Goal: Information Seeking & Learning: Learn about a topic

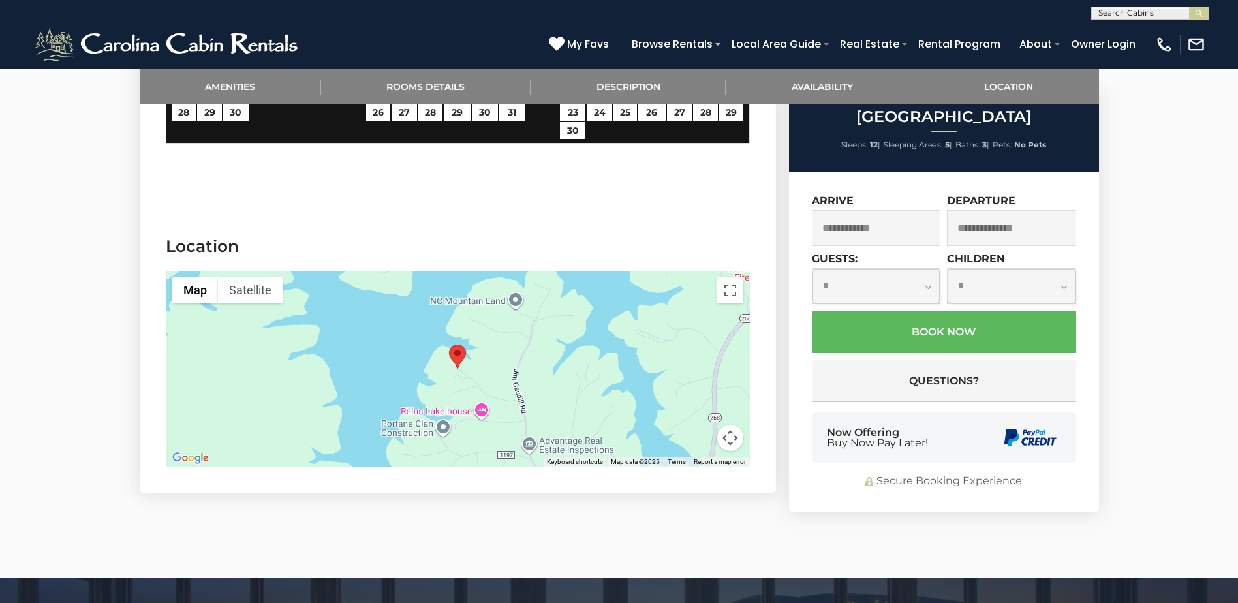
scroll to position [2349, 0]
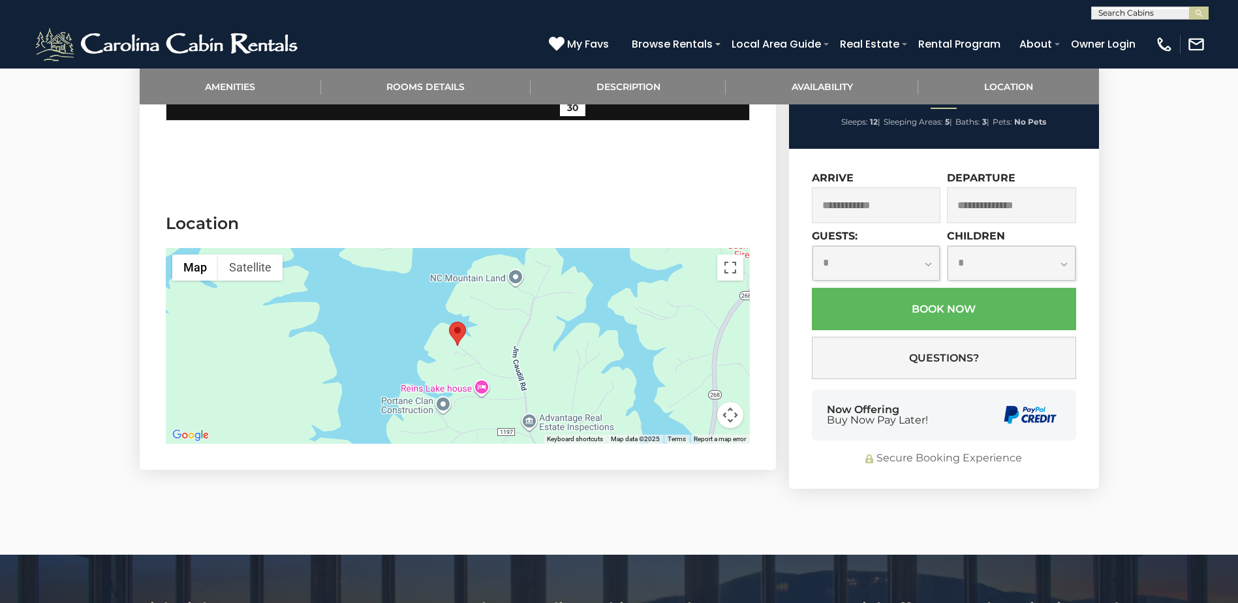
click at [603, 336] on div at bounding box center [458, 346] width 584 height 196
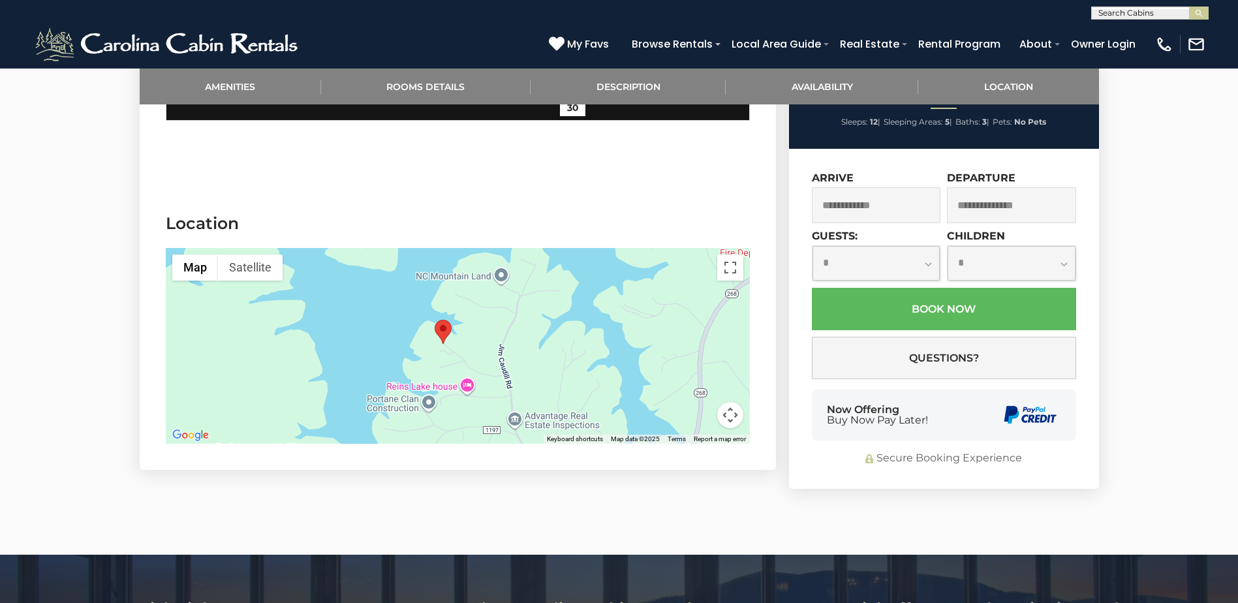
drag, startPoint x: 482, startPoint y: 353, endPoint x: 472, endPoint y: 348, distance: 11.4
click at [472, 348] on div at bounding box center [458, 346] width 584 height 196
click at [735, 402] on button "Map camera controls" at bounding box center [730, 415] width 26 height 26
click at [697, 402] on button "Zoom out" at bounding box center [697, 415] width 26 height 26
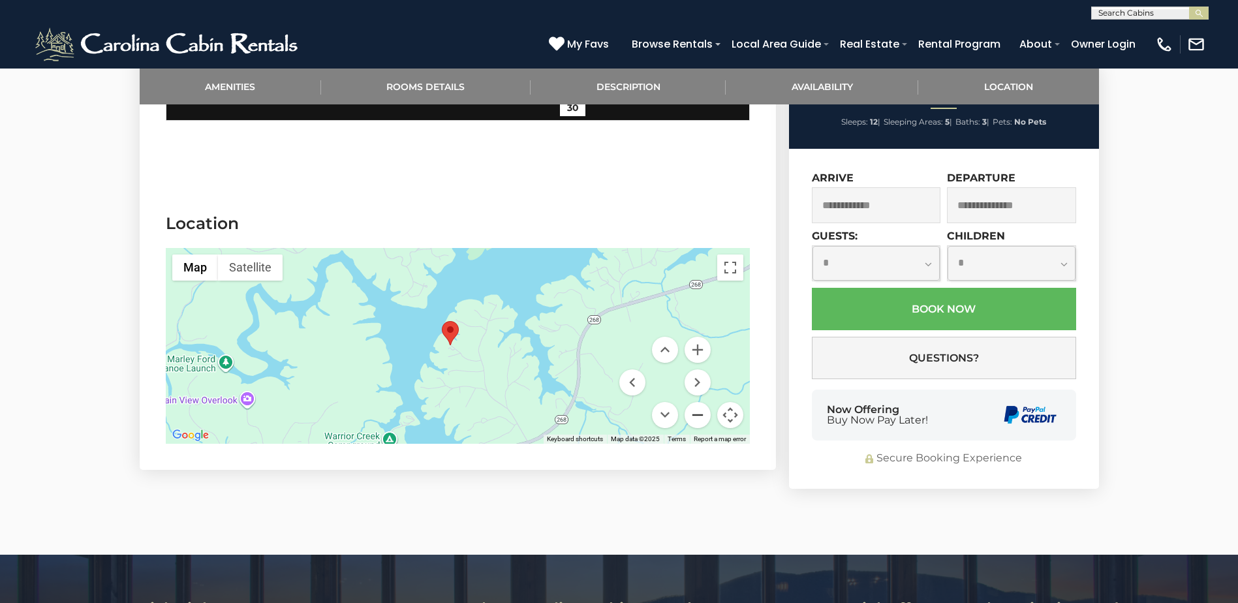
click at [697, 402] on button "Zoom out" at bounding box center [697, 415] width 26 height 26
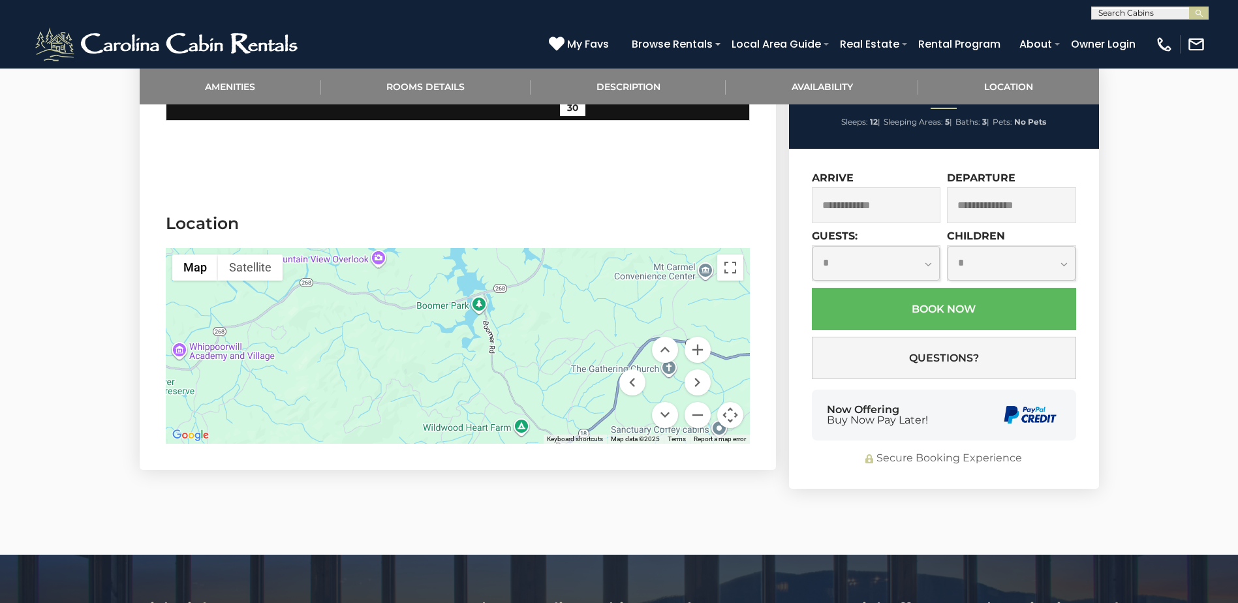
drag, startPoint x: 547, startPoint y: 363, endPoint x: 573, endPoint y: 254, distance: 111.2
click at [573, 254] on div at bounding box center [458, 346] width 584 height 196
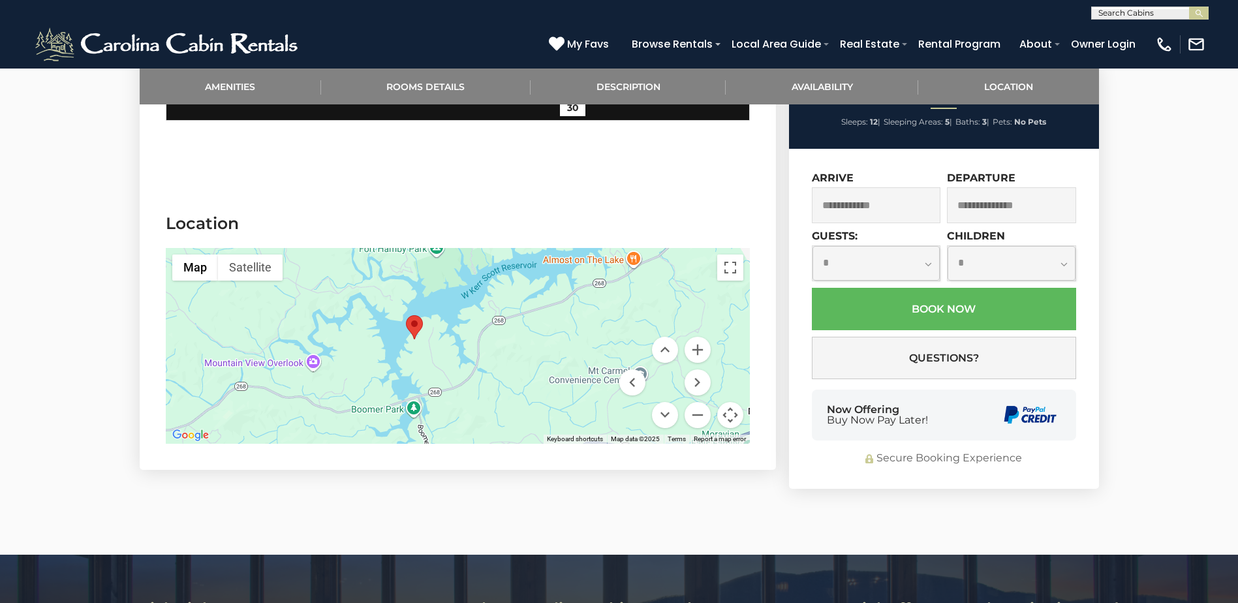
drag, startPoint x: 556, startPoint y: 367, endPoint x: 490, endPoint y: 470, distance: 123.2
click at [699, 337] on button "Zoom in" at bounding box center [697, 350] width 26 height 26
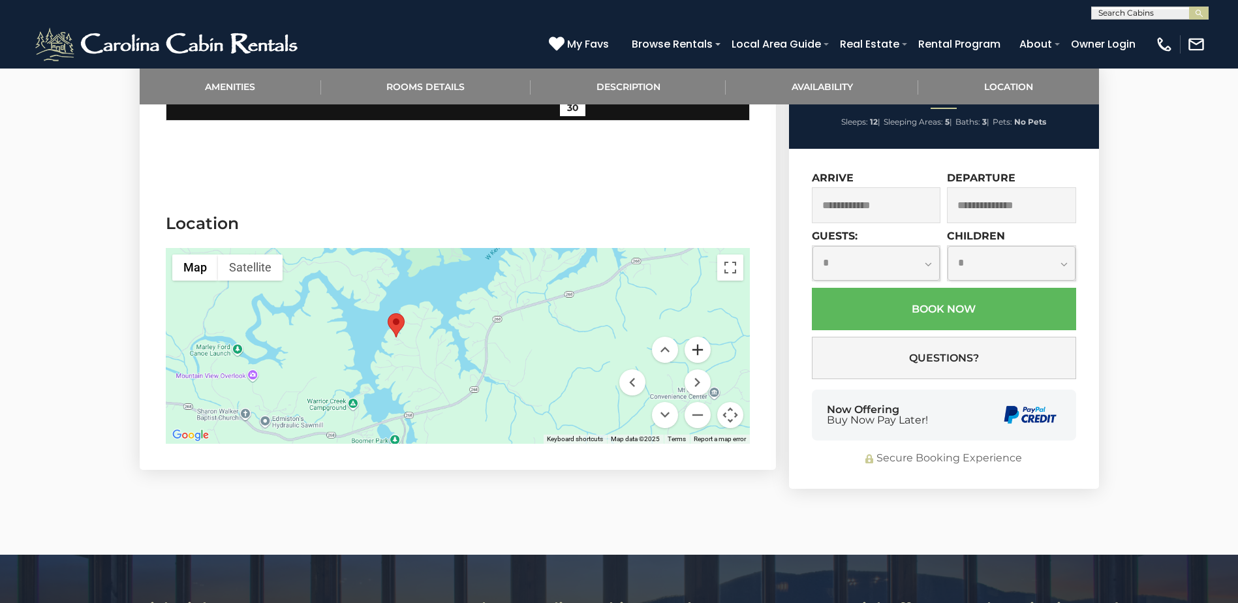
click at [699, 337] on button "Zoom in" at bounding box center [697, 350] width 26 height 26
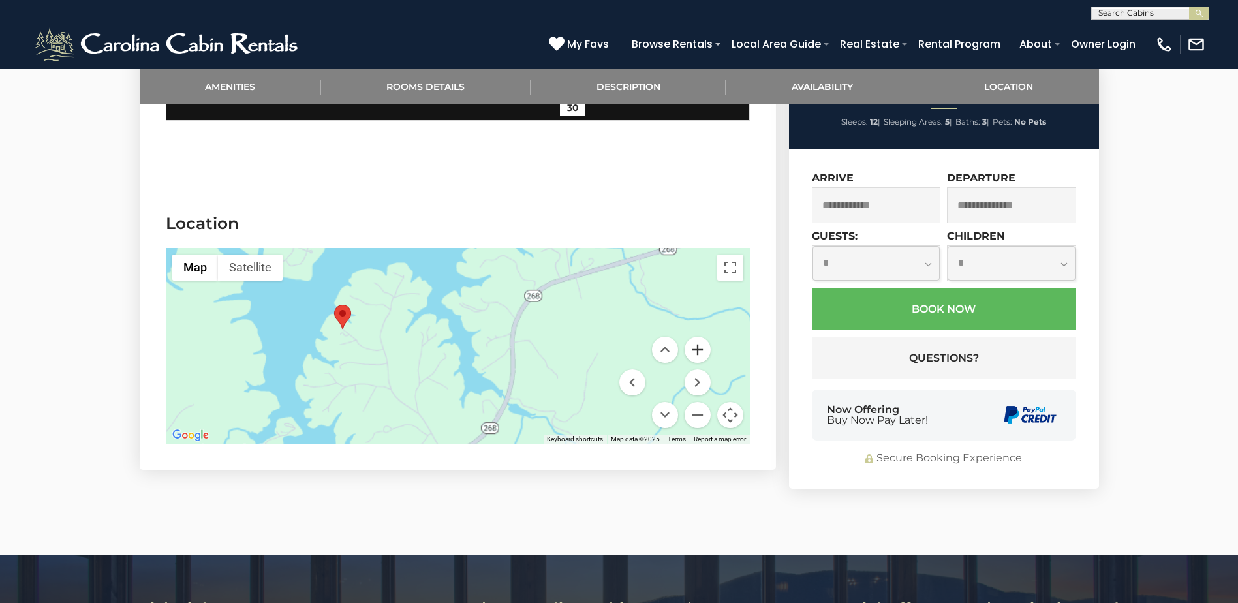
click at [699, 337] on button "Zoom in" at bounding box center [697, 350] width 26 height 26
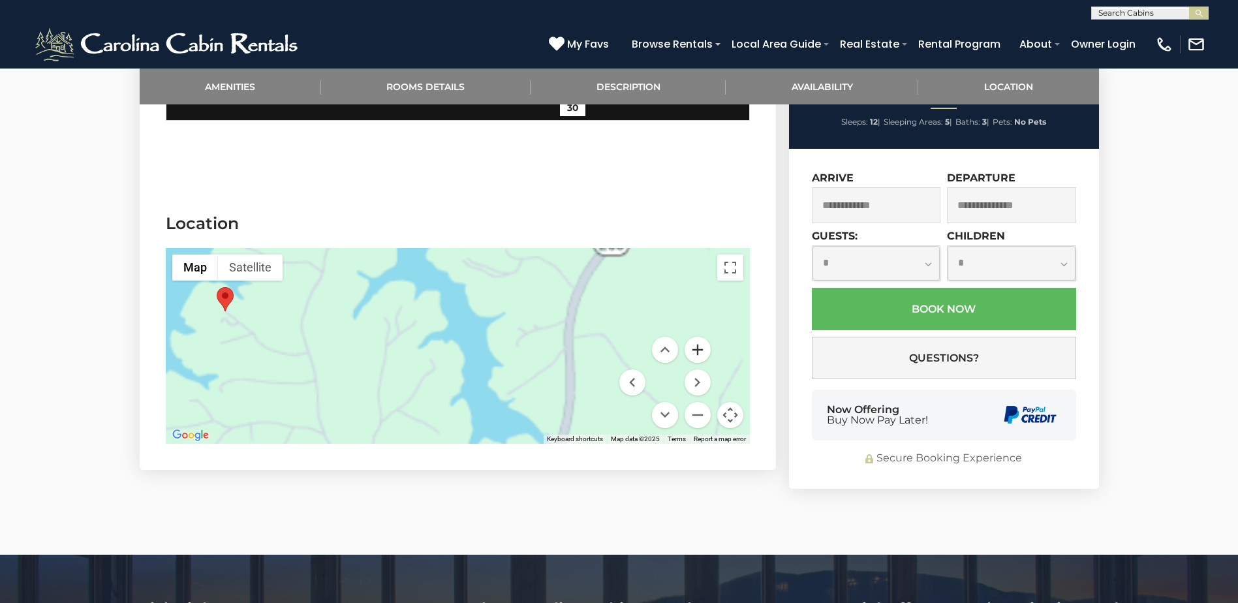
click at [699, 337] on button "Zoom in" at bounding box center [697, 350] width 26 height 26
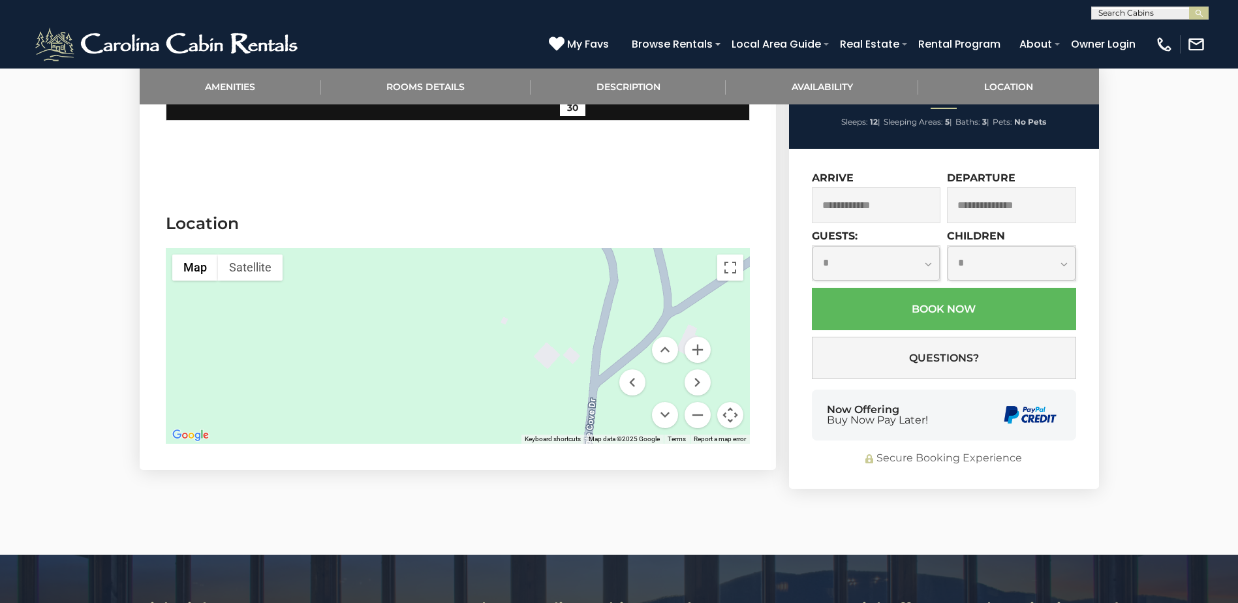
drag, startPoint x: 236, startPoint y: 338, endPoint x: 794, endPoint y: 368, distance: 558.6
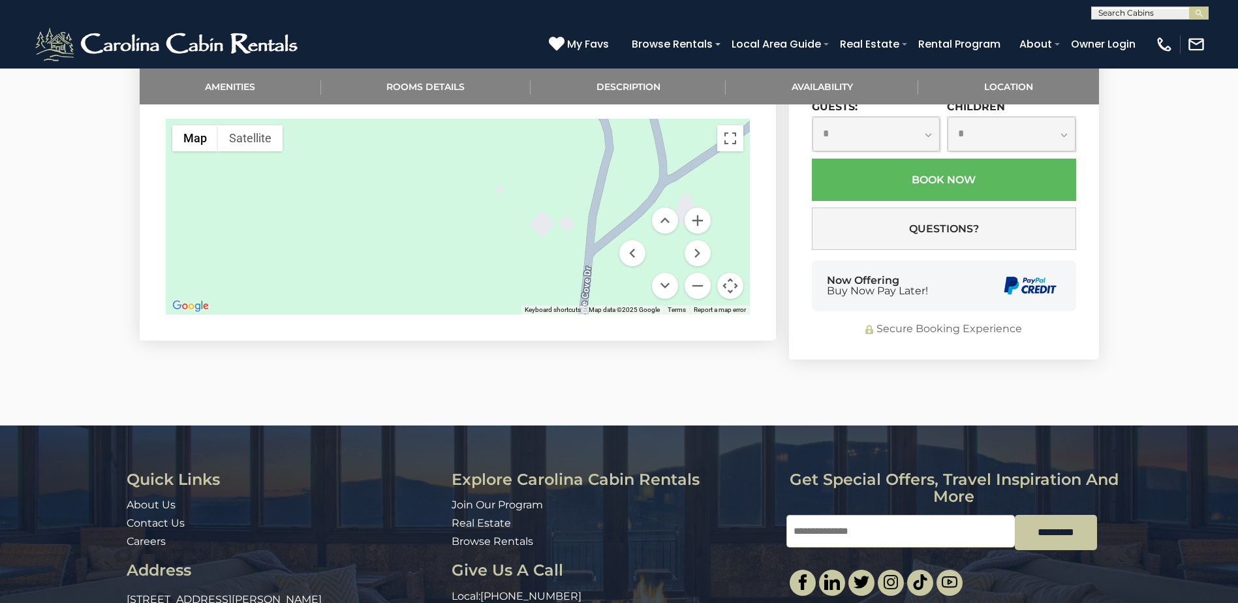
scroll to position [2360, 0]
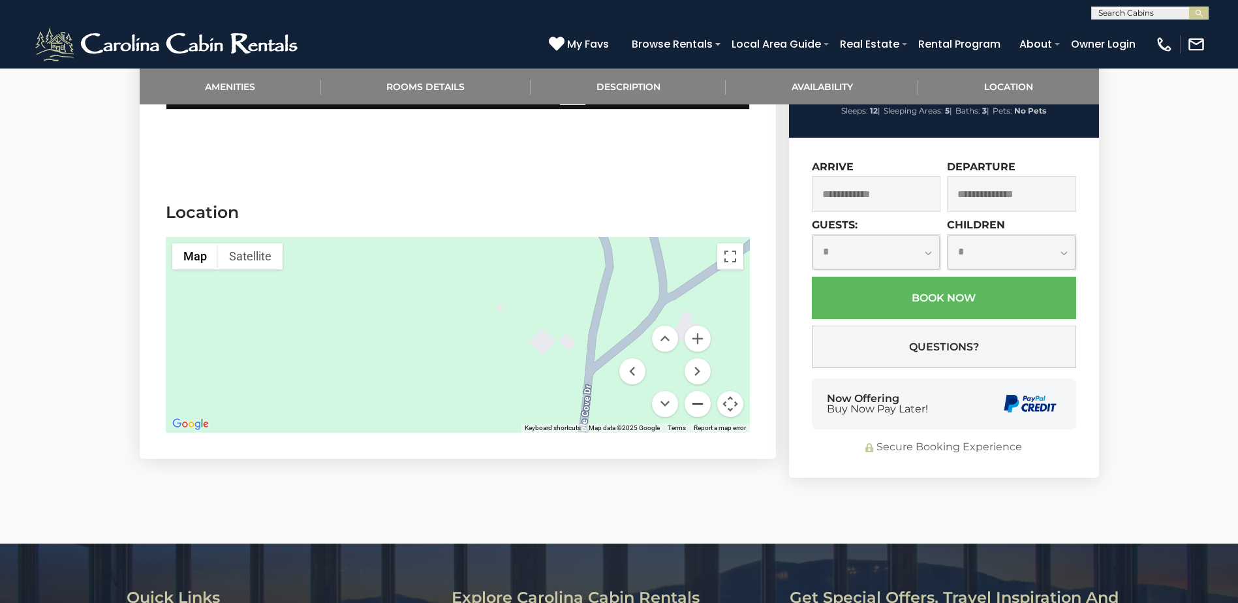
click at [693, 391] on button "Zoom out" at bounding box center [697, 404] width 26 height 26
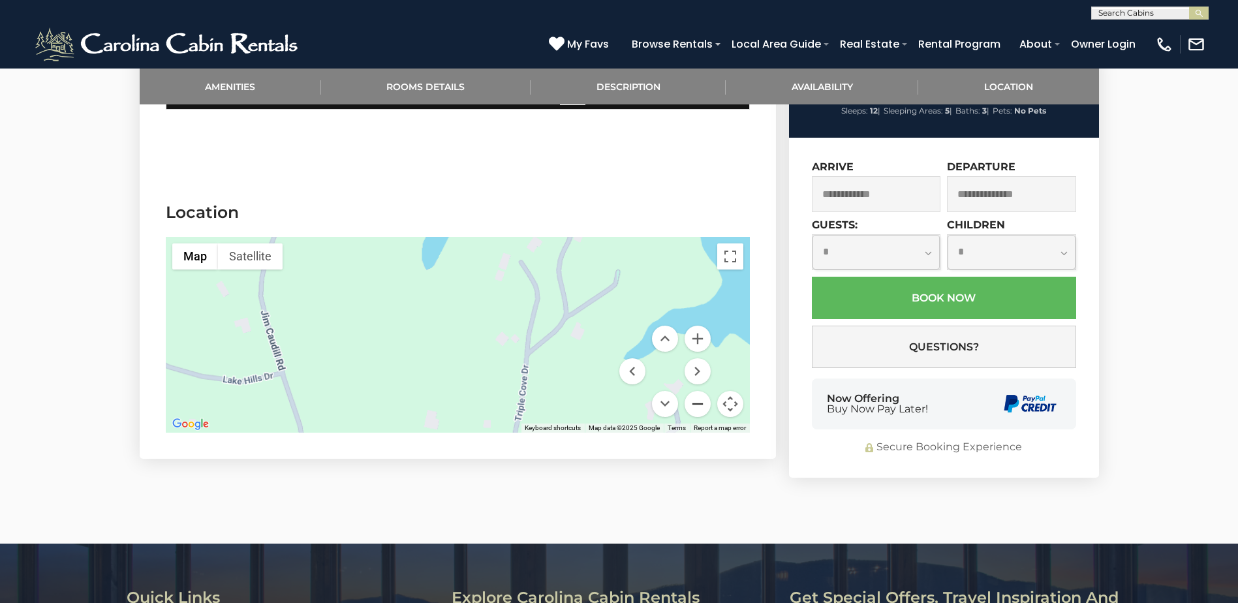
click at [693, 391] on button "Zoom out" at bounding box center [697, 404] width 26 height 26
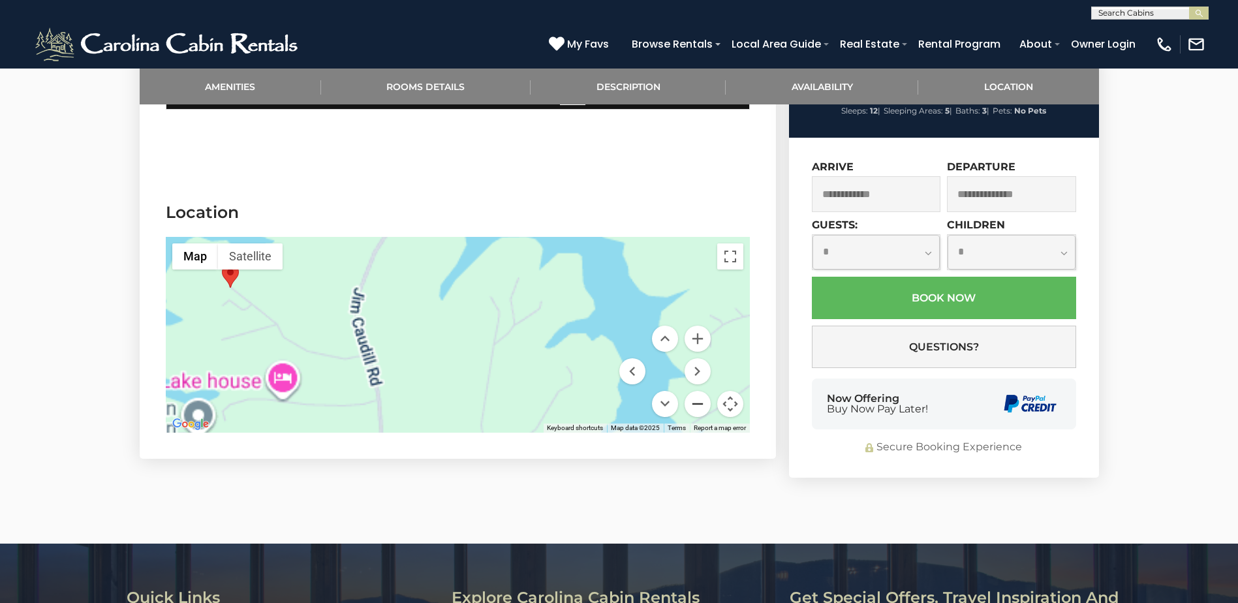
click at [693, 391] on button "Zoom out" at bounding box center [697, 404] width 26 height 26
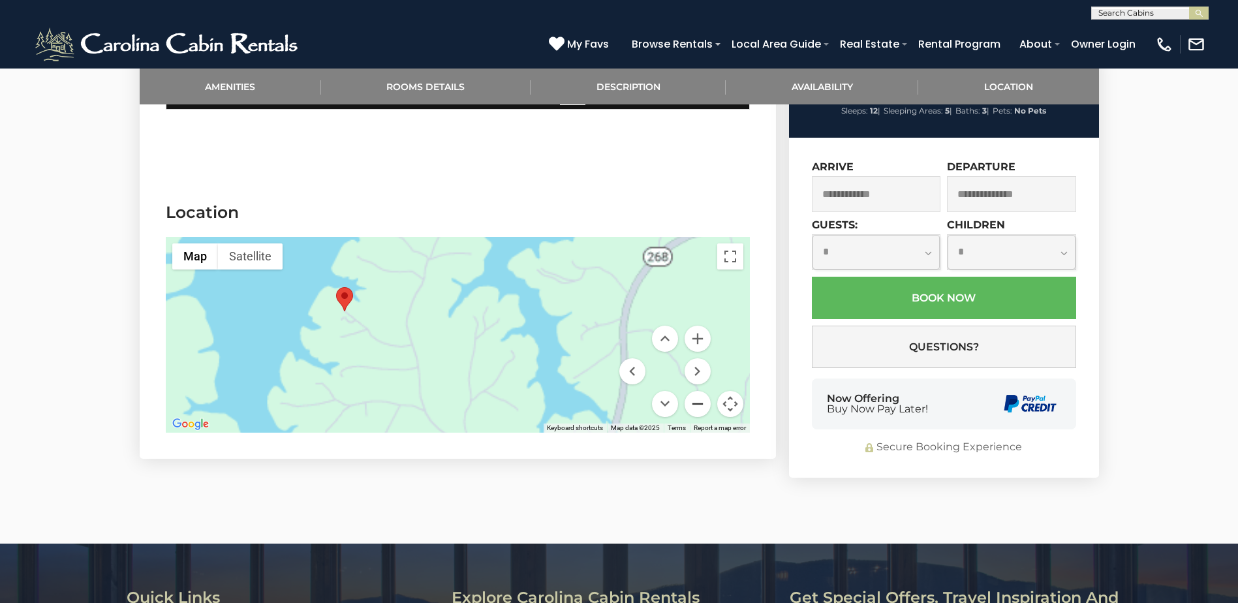
click at [693, 391] on button "Zoom out" at bounding box center [697, 404] width 26 height 26
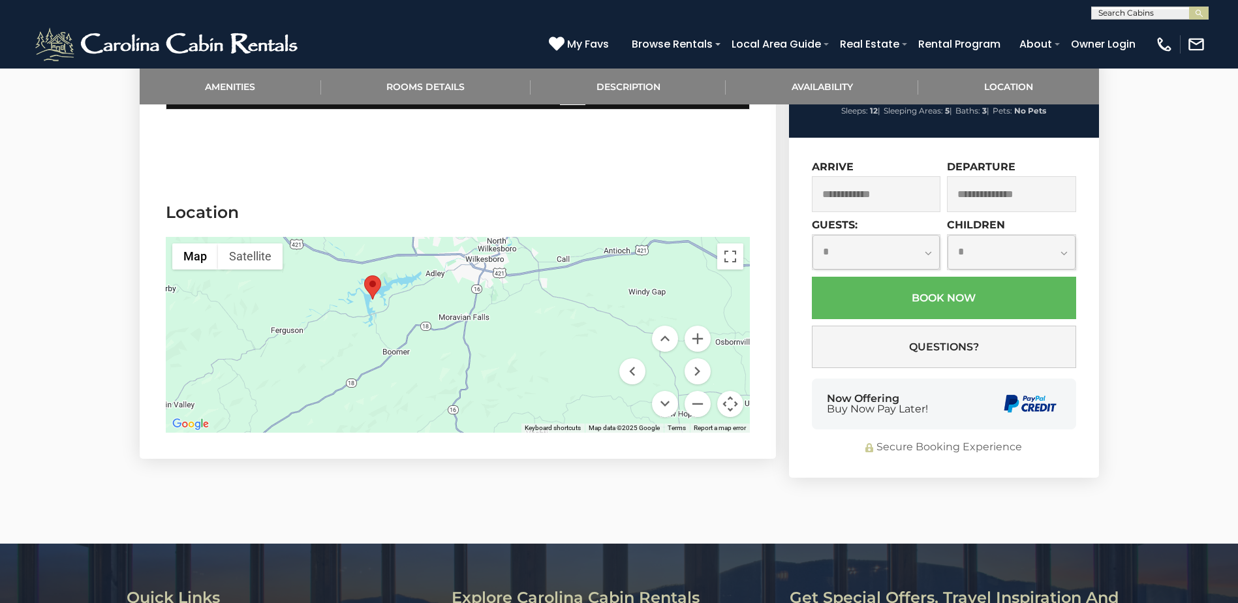
drag, startPoint x: 486, startPoint y: 331, endPoint x: 408, endPoint y: 297, distance: 85.3
click at [408, 297] on div at bounding box center [458, 335] width 584 height 196
click at [693, 391] on button "Zoom out" at bounding box center [697, 404] width 26 height 26
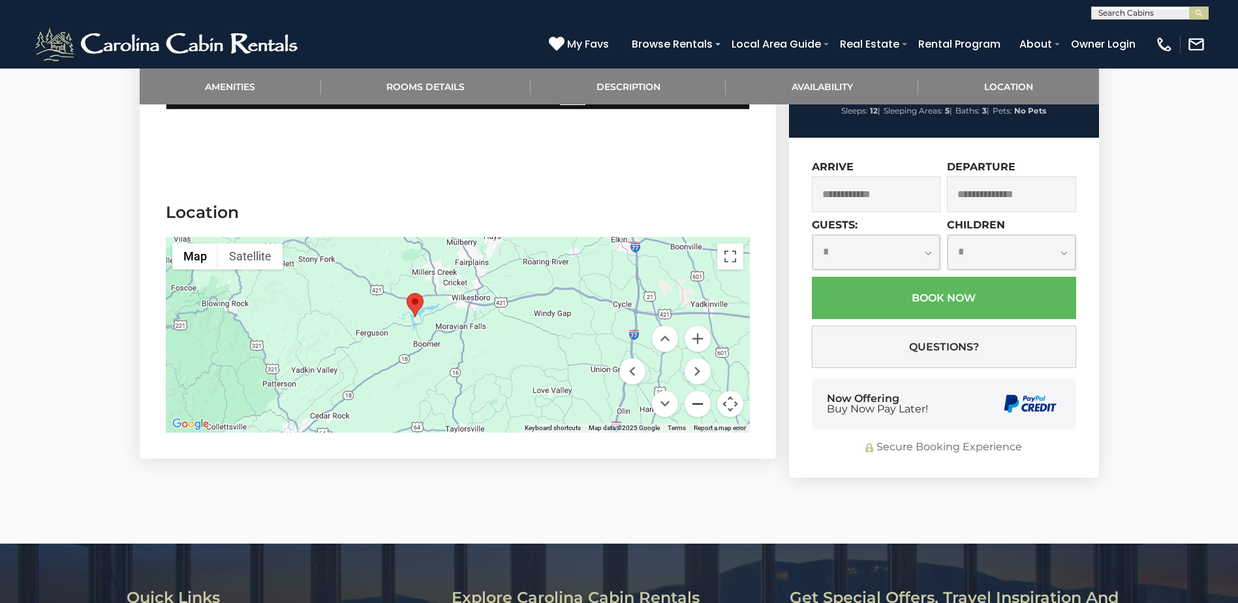
click at [693, 391] on button "Zoom out" at bounding box center [697, 404] width 26 height 26
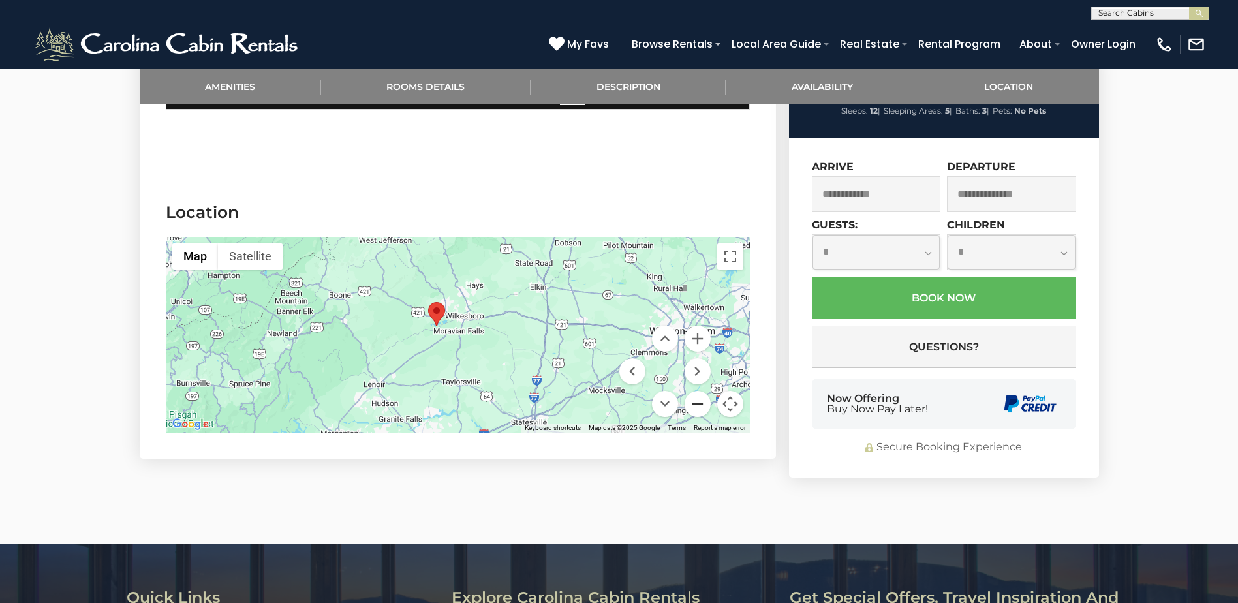
click at [693, 391] on button "Zoom out" at bounding box center [697, 404] width 26 height 26
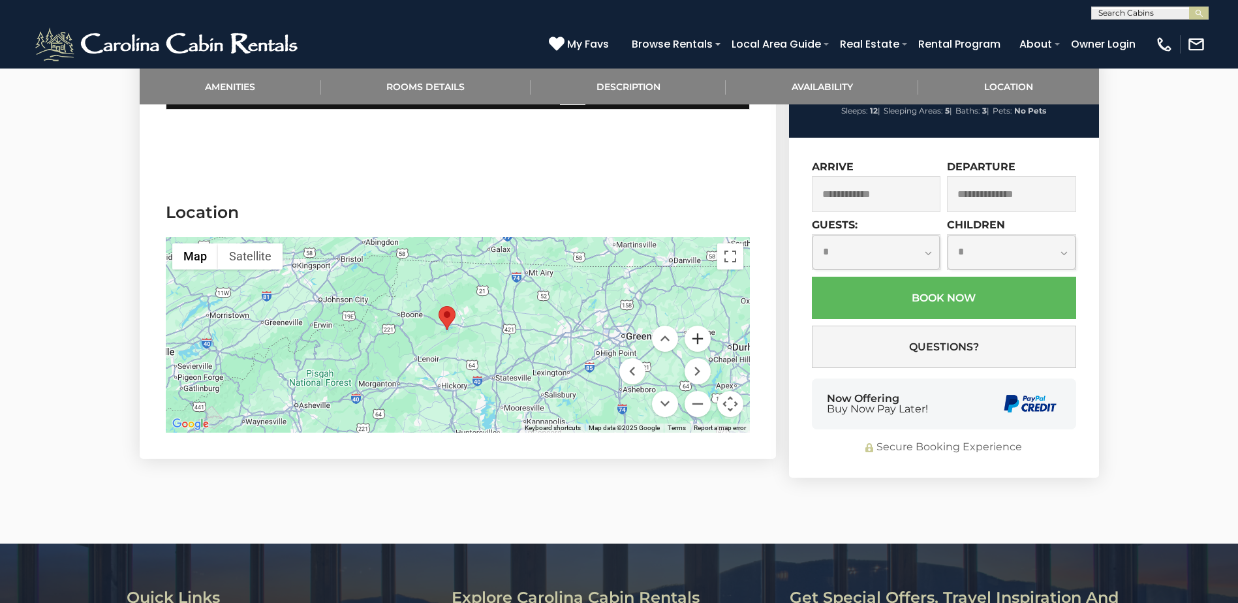
click at [693, 326] on button "Zoom in" at bounding box center [697, 339] width 26 height 26
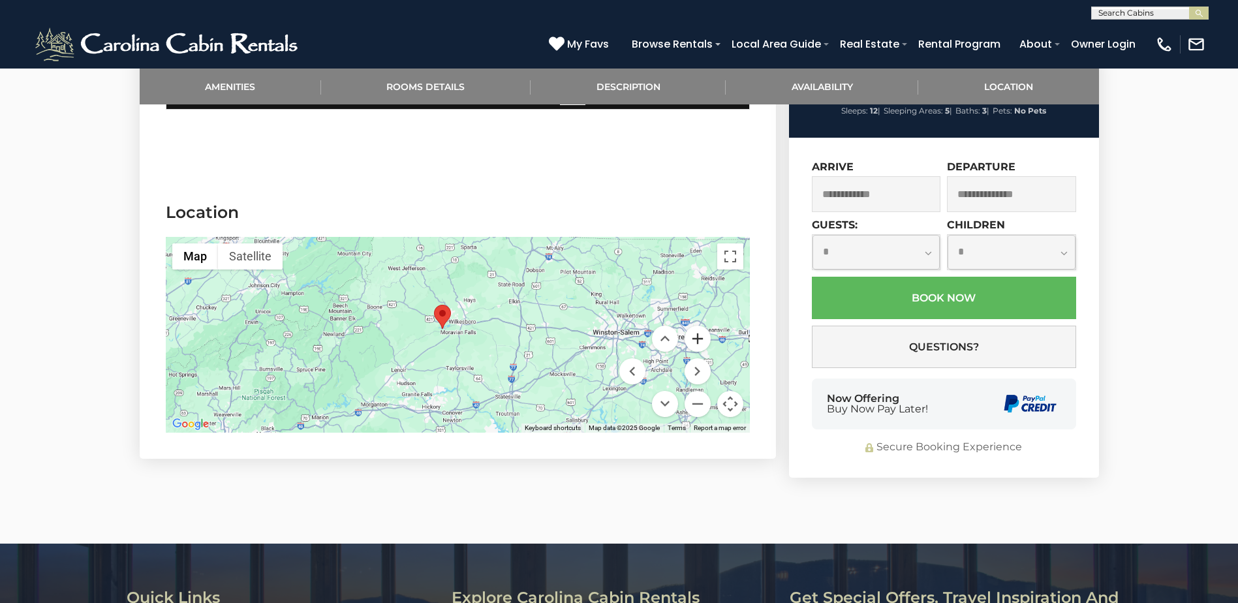
click at [693, 326] on button "Zoom in" at bounding box center [697, 339] width 26 height 26
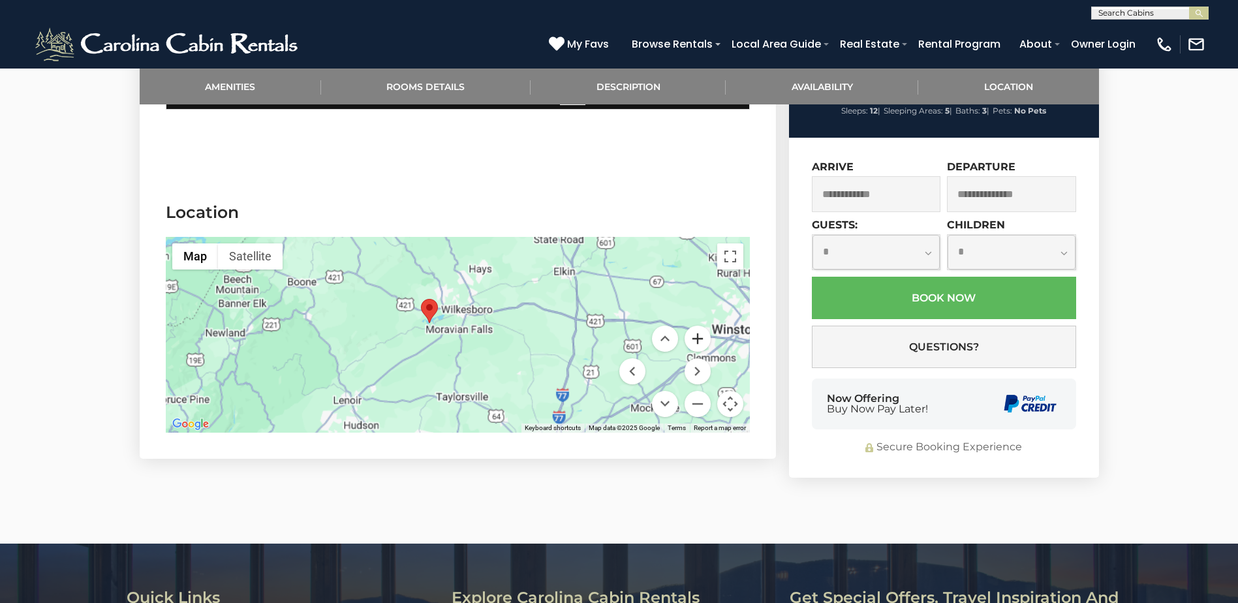
click at [693, 326] on button "Zoom in" at bounding box center [697, 339] width 26 height 26
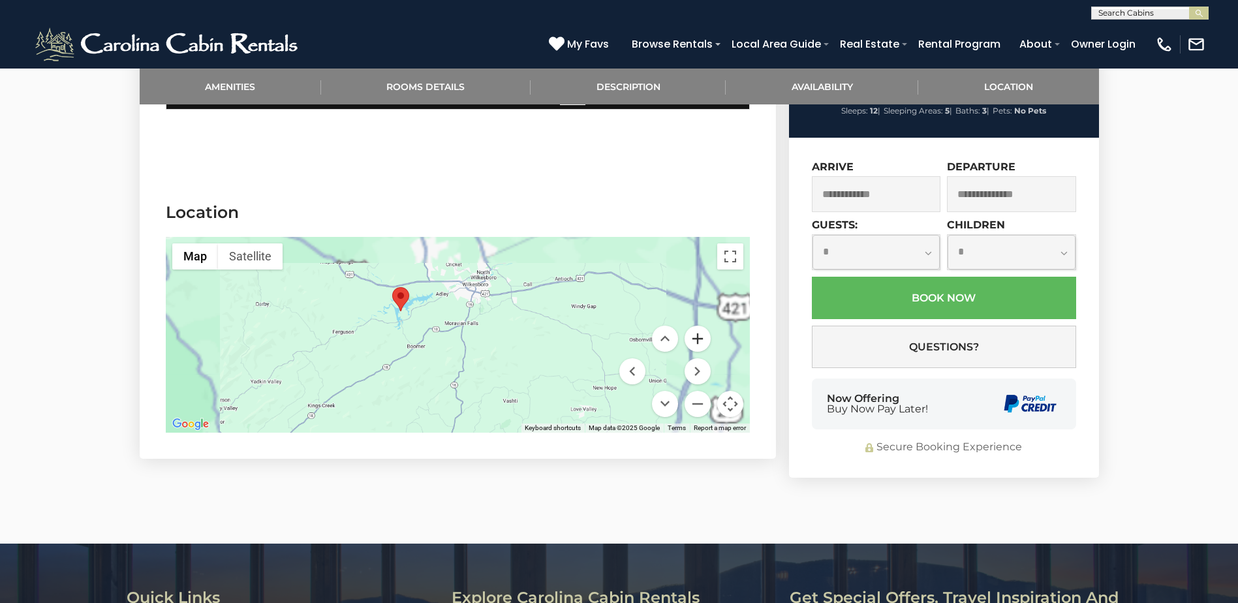
click at [693, 326] on button "Zoom in" at bounding box center [697, 339] width 26 height 26
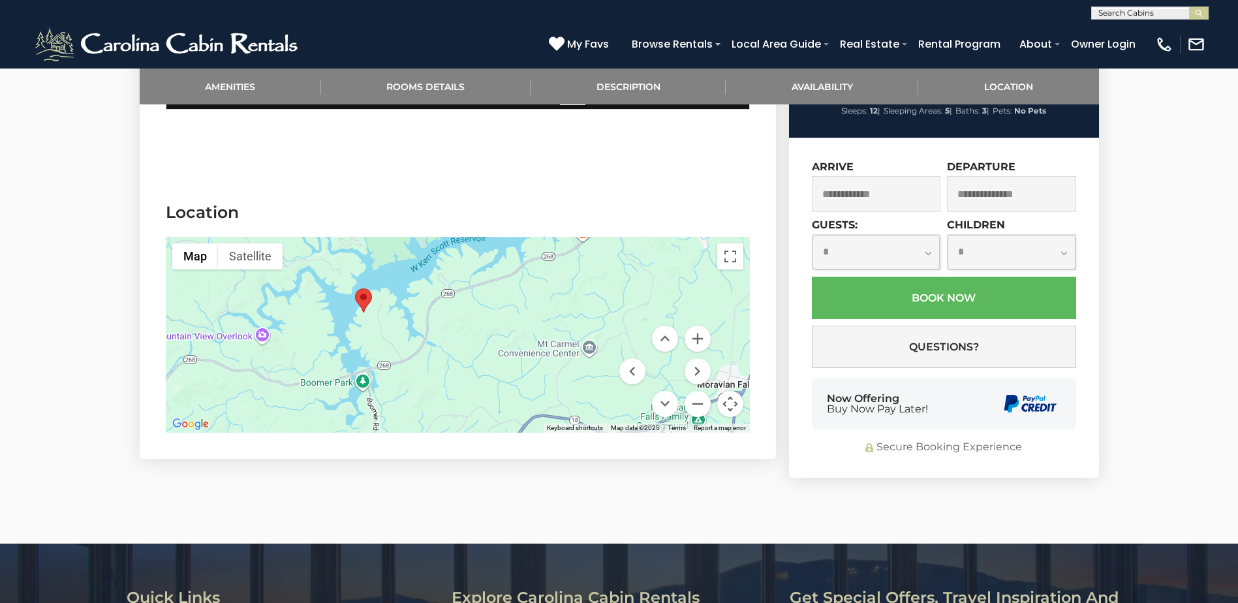
drag, startPoint x: 335, startPoint y: 305, endPoint x: 582, endPoint y: 425, distance: 274.8
click at [582, 425] on section "Location ← Move left → Move right ↑ Move up ↓ Move down + Zoom in - Zoom out Ho…" at bounding box center [458, 319] width 636 height 277
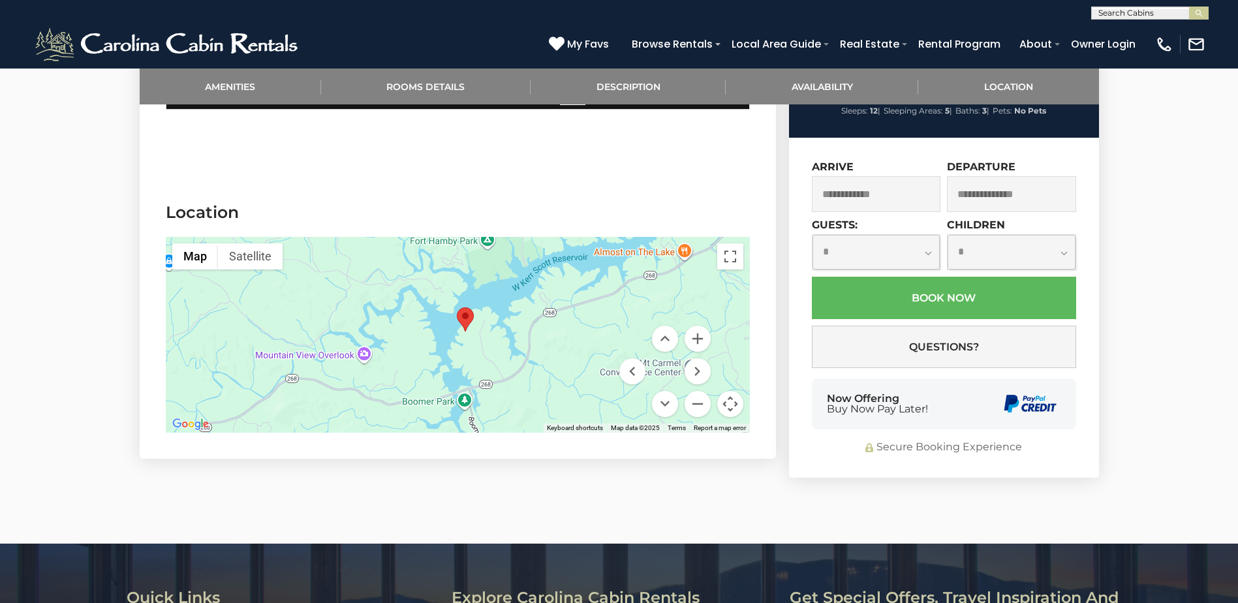
drag, startPoint x: 438, startPoint y: 329, endPoint x: 542, endPoint y: 348, distance: 105.4
click at [542, 348] on div at bounding box center [458, 335] width 584 height 196
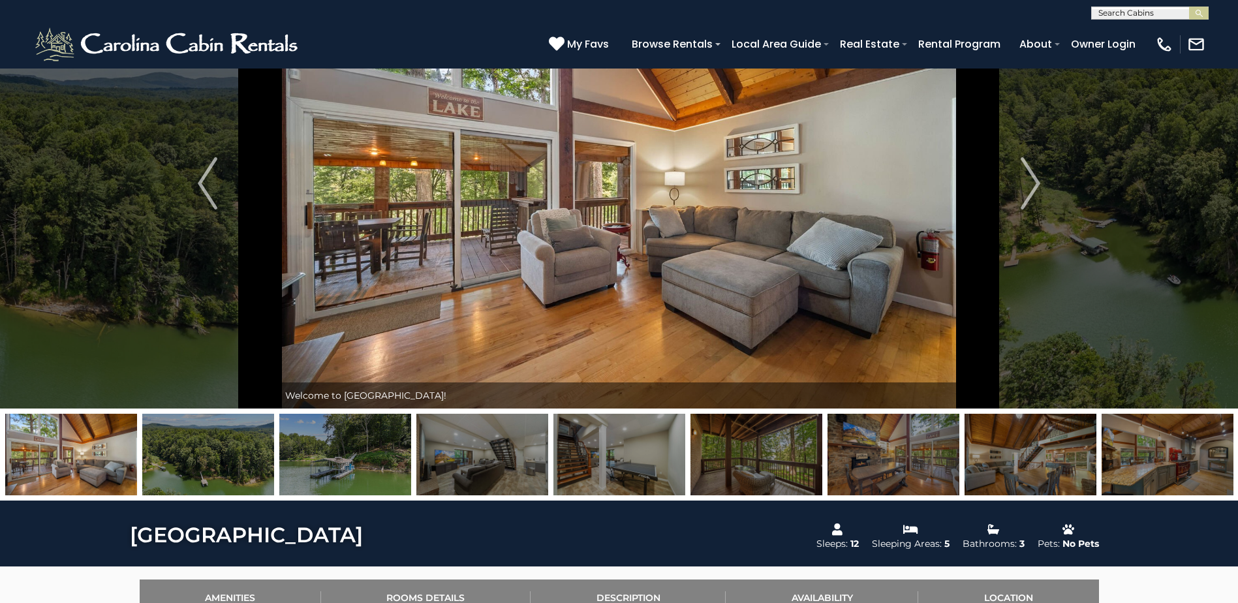
scroll to position [0, 0]
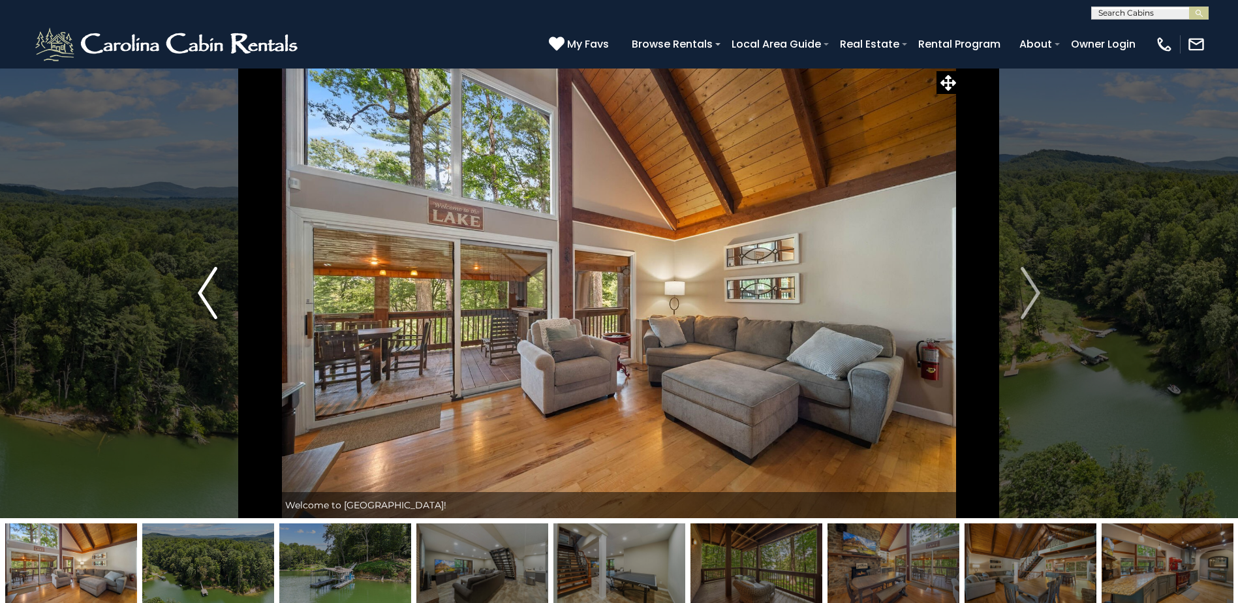
click at [219, 311] on button "Previous" at bounding box center [207, 293] width 142 height 450
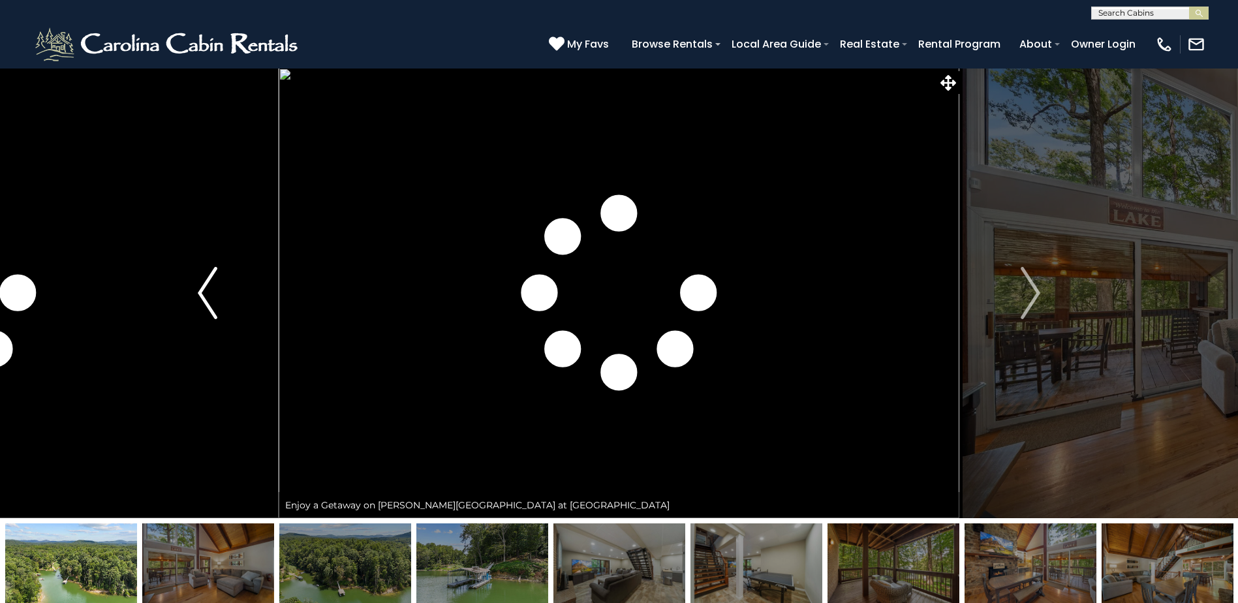
click at [219, 311] on button "Previous" at bounding box center [207, 293] width 142 height 450
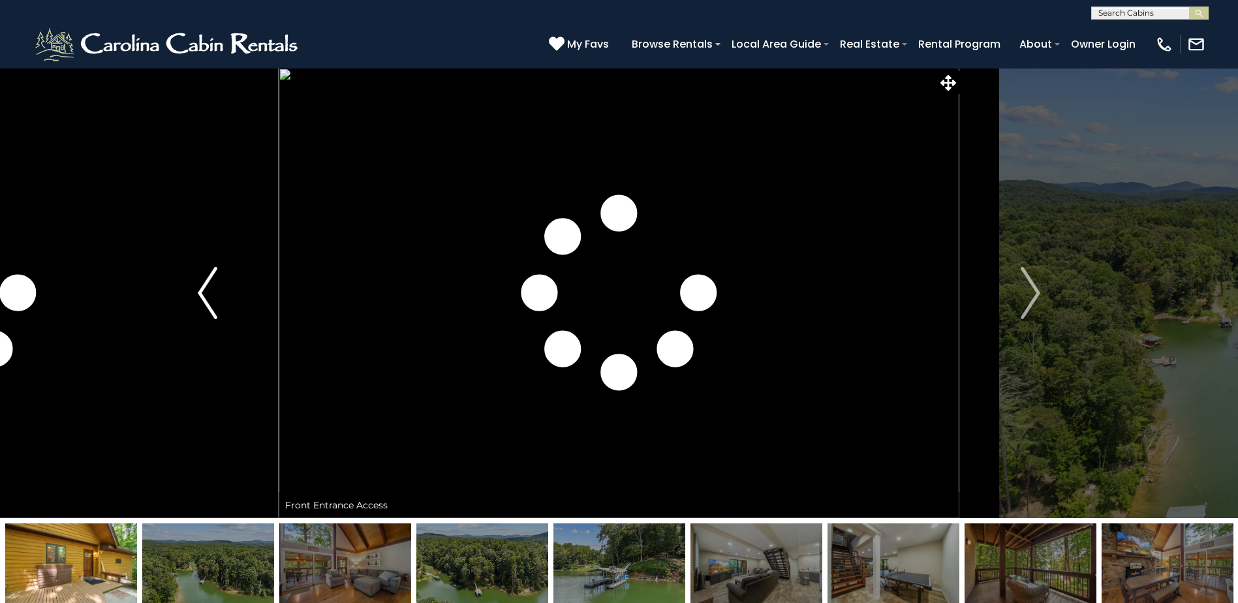
click at [219, 311] on button "Previous" at bounding box center [207, 293] width 142 height 450
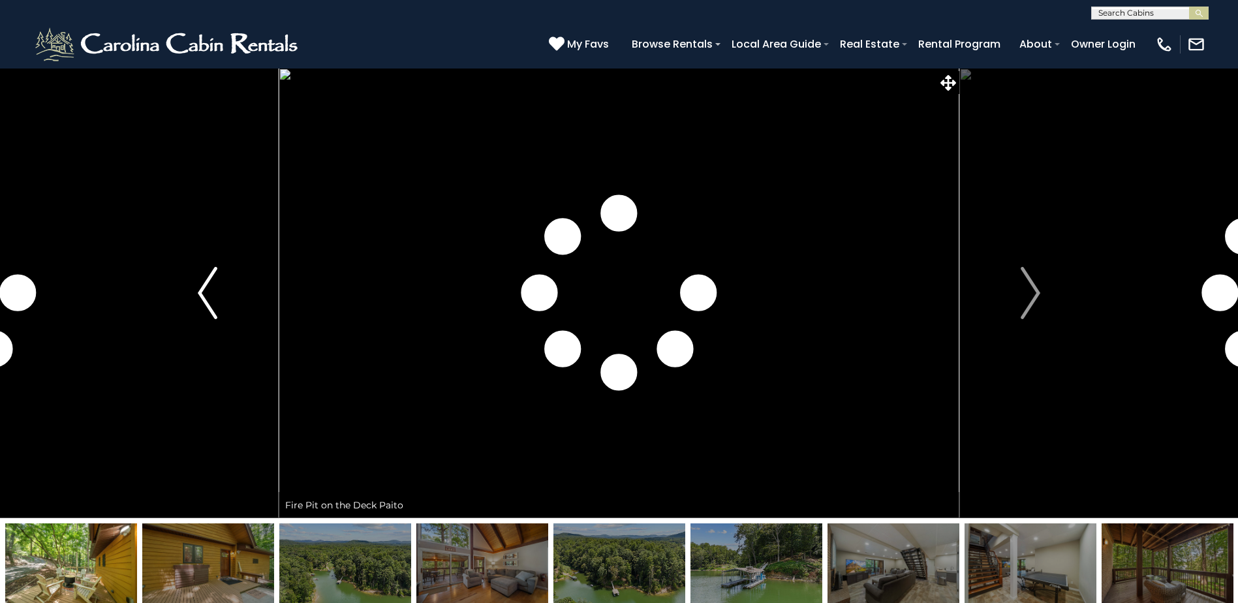
click at [219, 311] on button "Previous" at bounding box center [207, 293] width 142 height 450
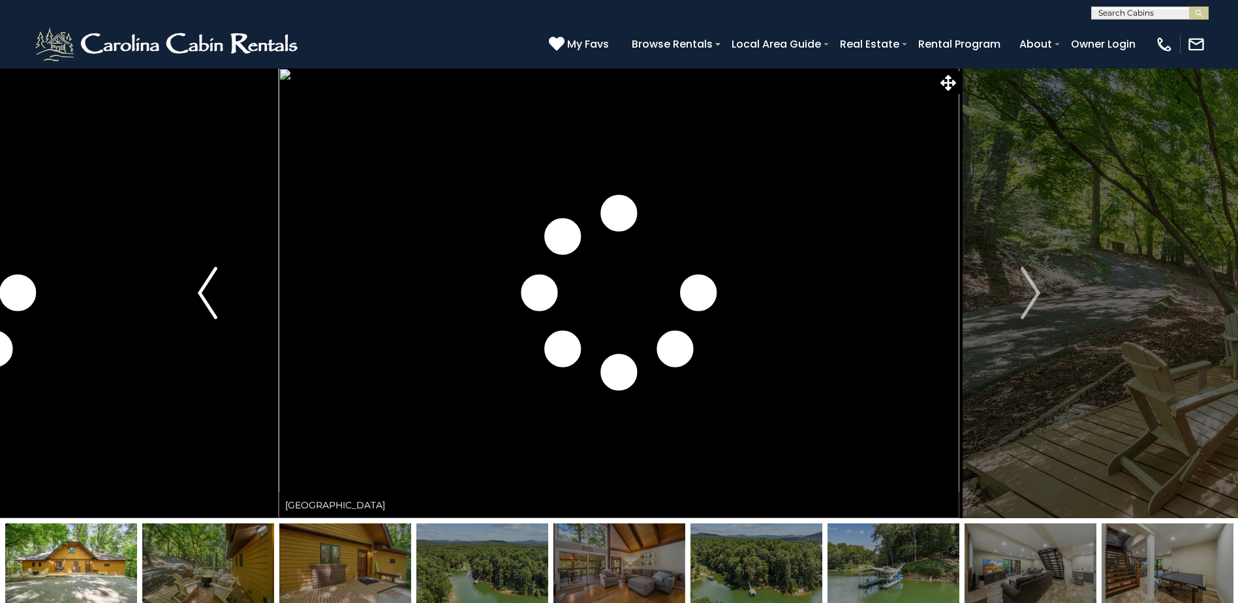
click at [219, 311] on button "Previous" at bounding box center [207, 293] width 142 height 450
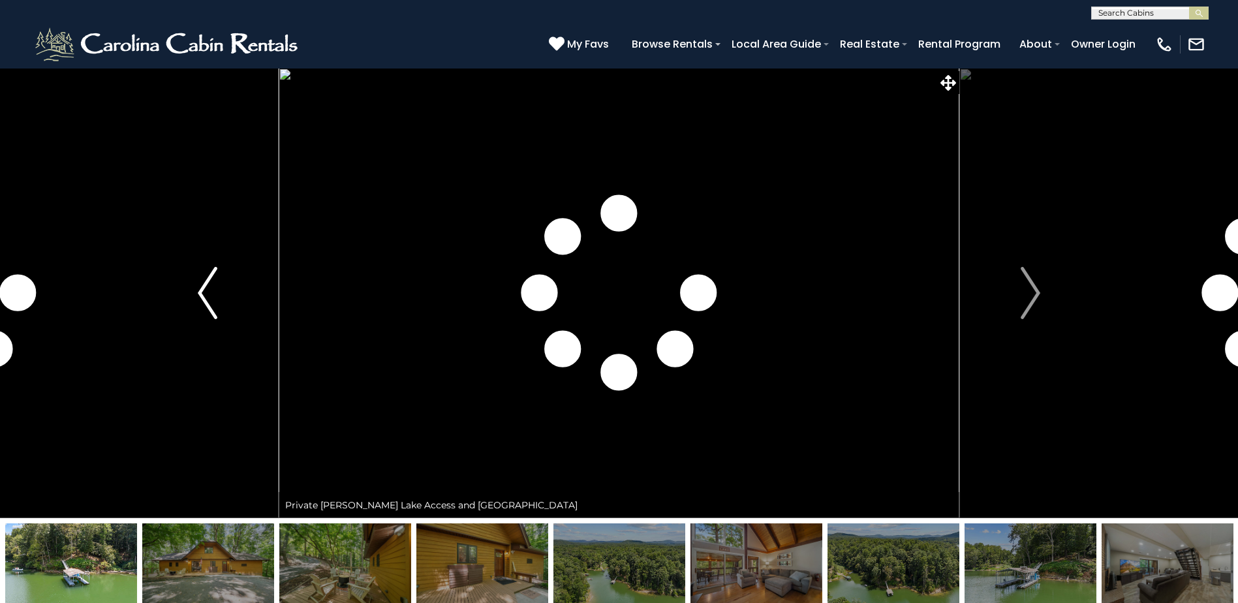
click at [219, 311] on button "Previous" at bounding box center [207, 293] width 142 height 450
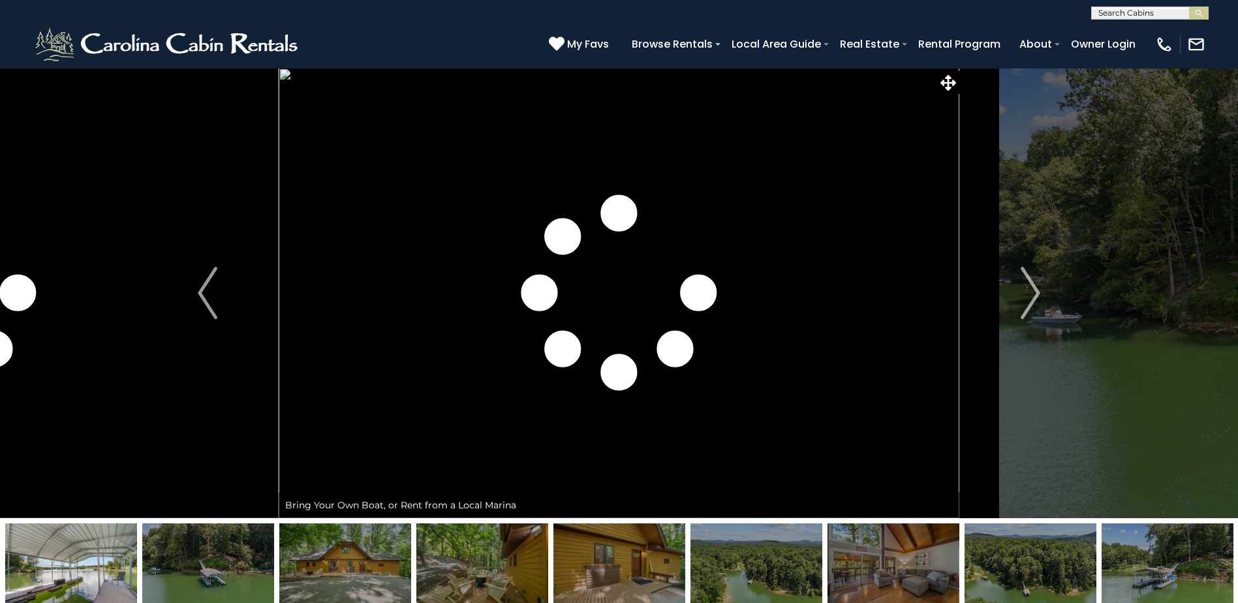
click at [103, 556] on img at bounding box center [71, 564] width 132 height 82
click at [209, 284] on img "Previous" at bounding box center [208, 293] width 20 height 52
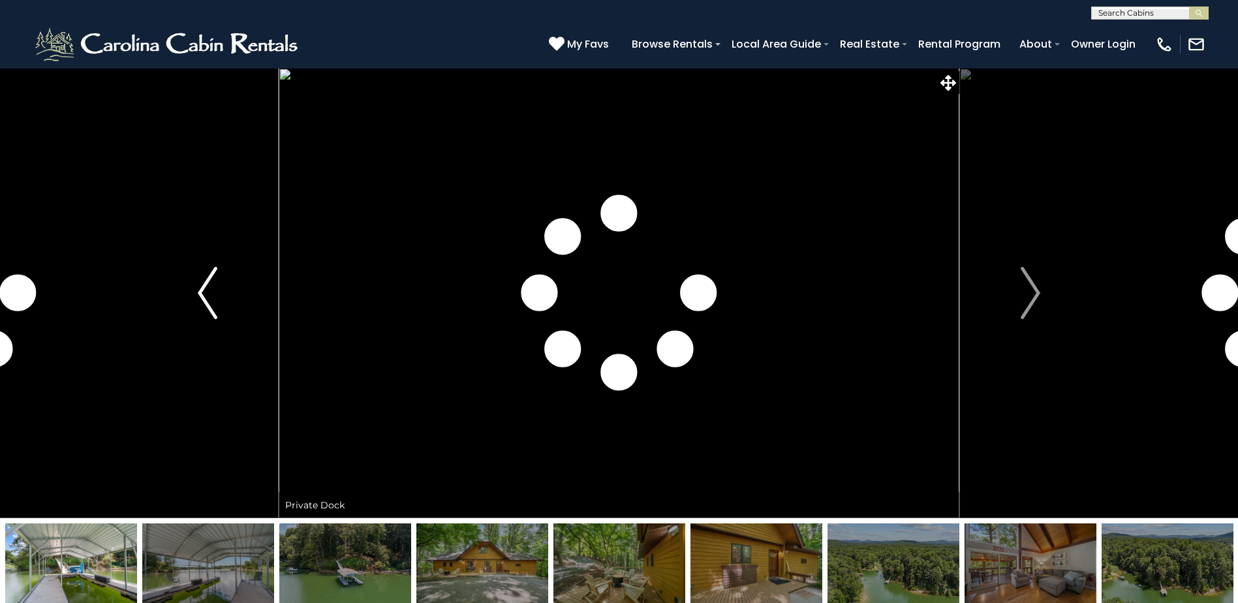
click at [209, 284] on img "Previous" at bounding box center [208, 293] width 20 height 52
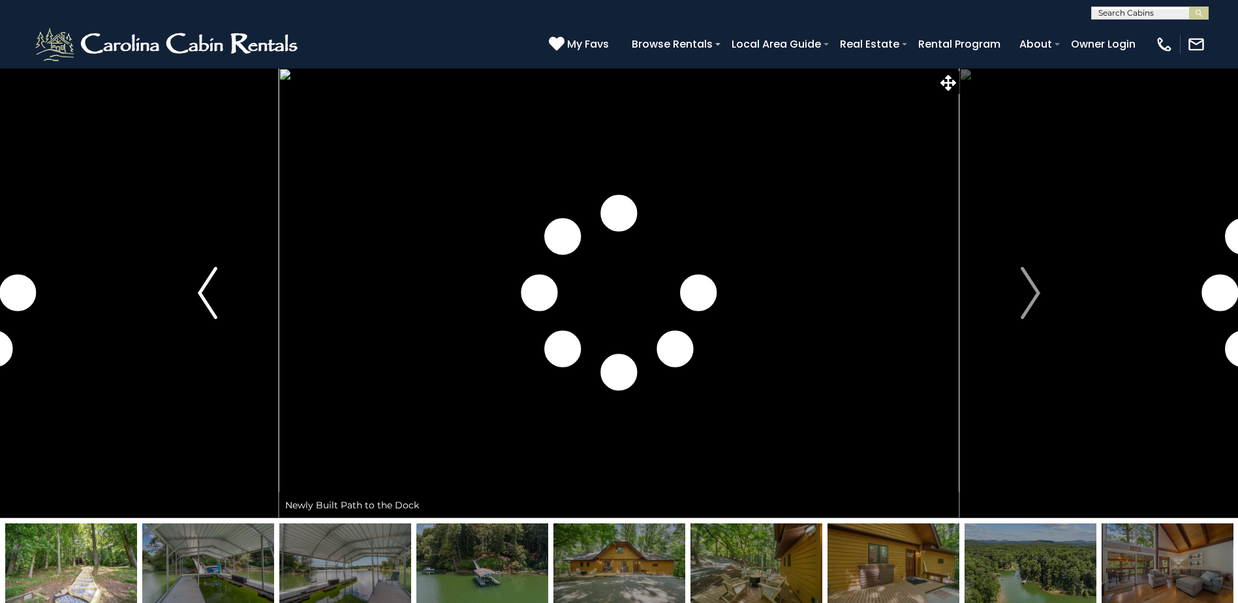
click at [209, 284] on img "Previous" at bounding box center [208, 293] width 20 height 52
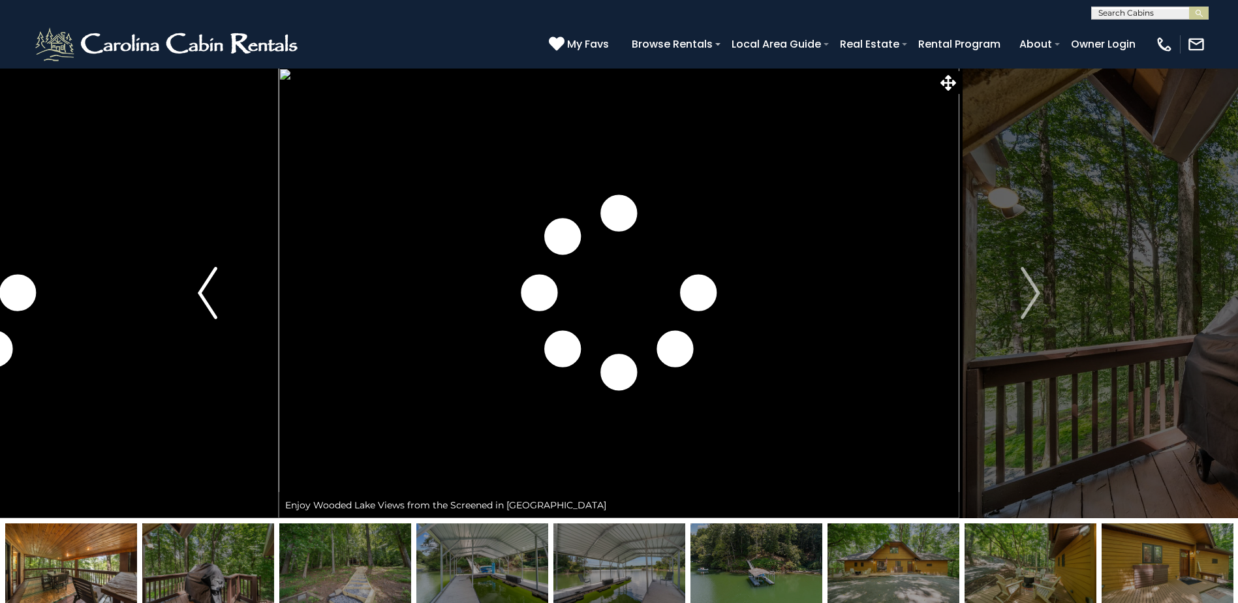
click at [209, 284] on img "Previous" at bounding box center [208, 293] width 20 height 52
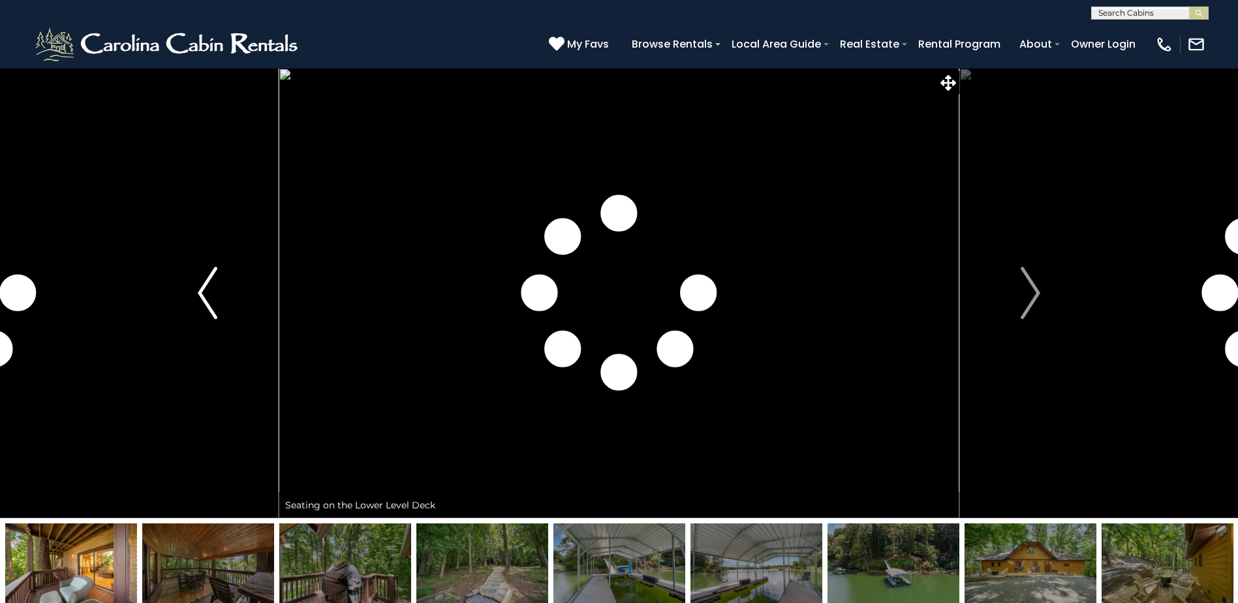
click at [209, 284] on img "Previous" at bounding box center [208, 293] width 20 height 52
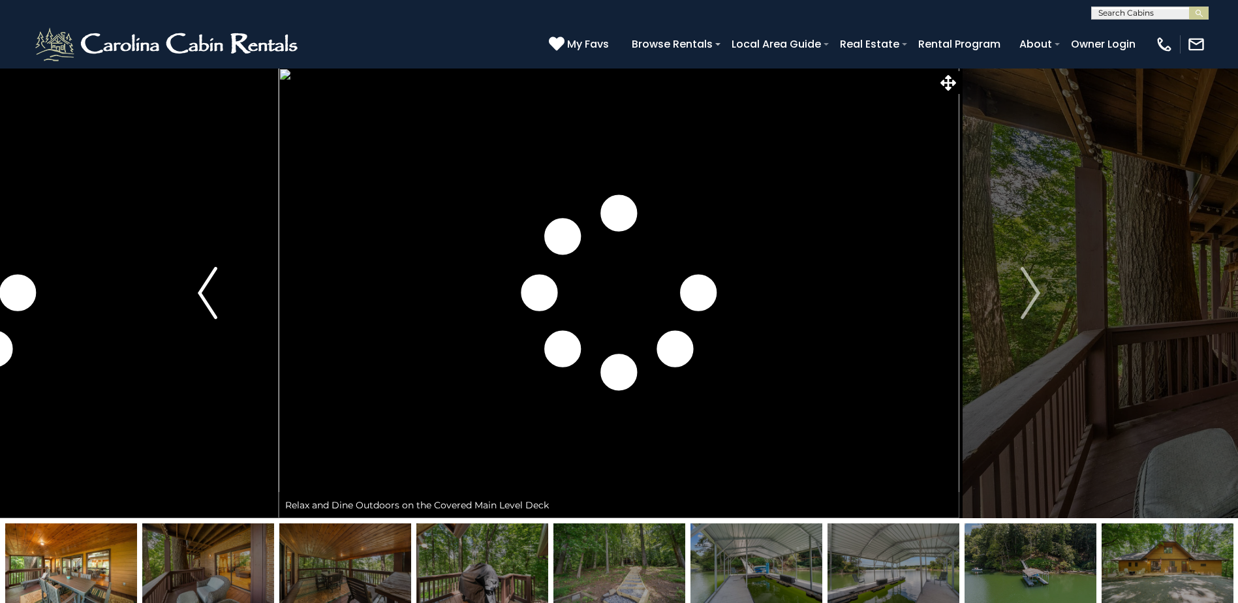
click at [209, 284] on img "Previous" at bounding box center [208, 293] width 20 height 52
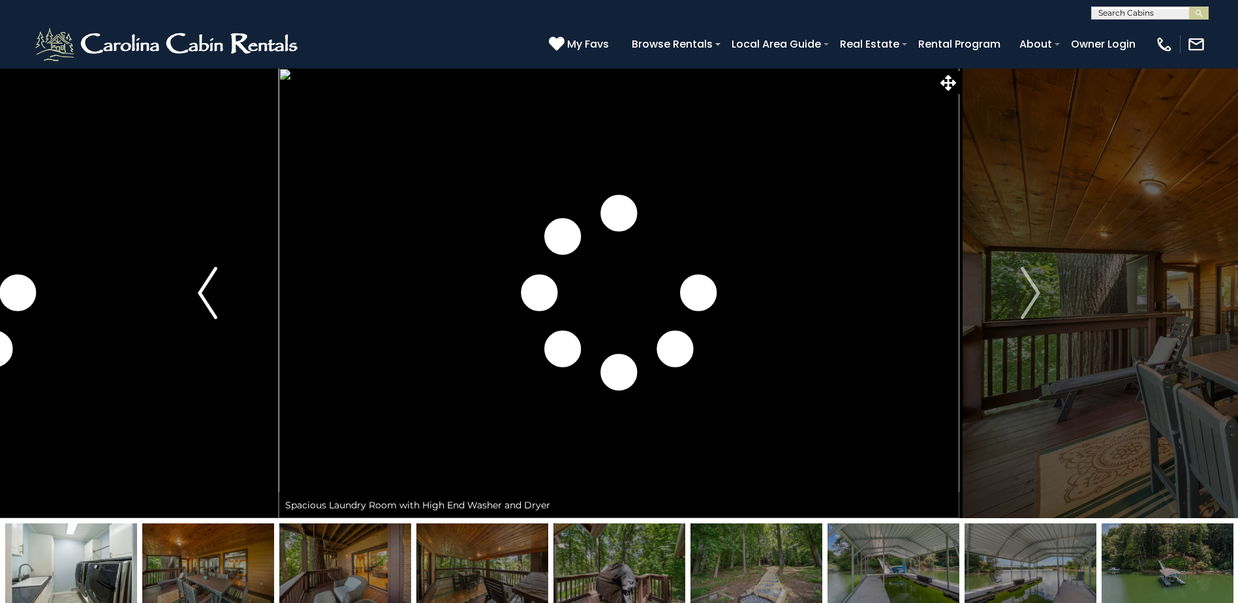
click at [209, 284] on img "Previous" at bounding box center [208, 293] width 20 height 52
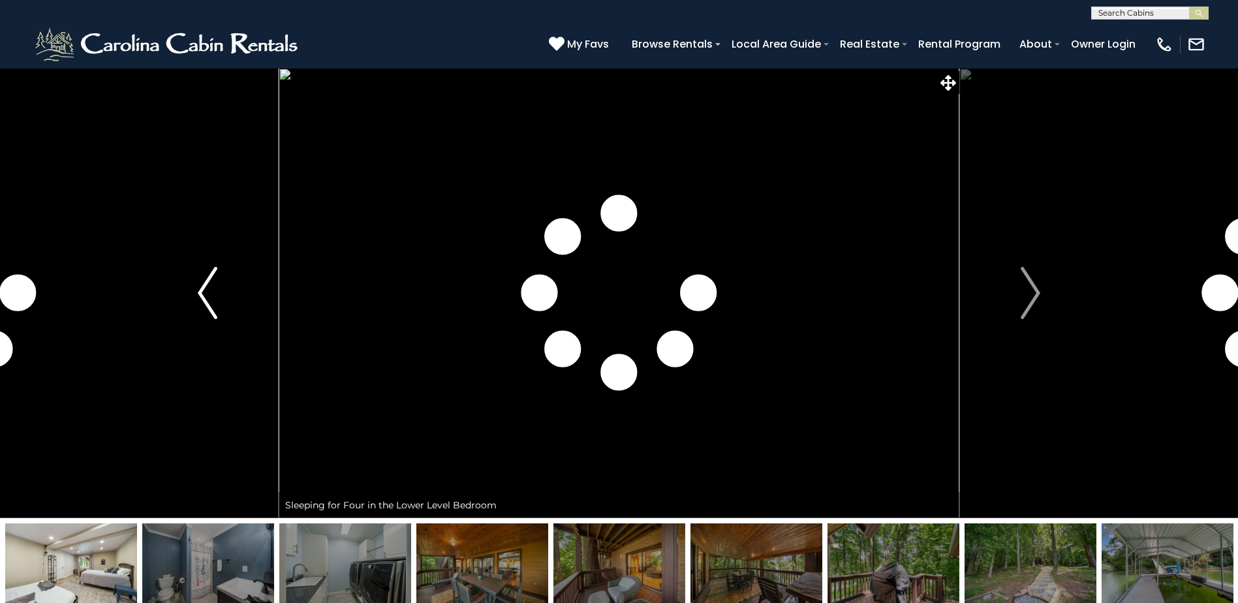
click at [209, 284] on img "Previous" at bounding box center [208, 293] width 20 height 52
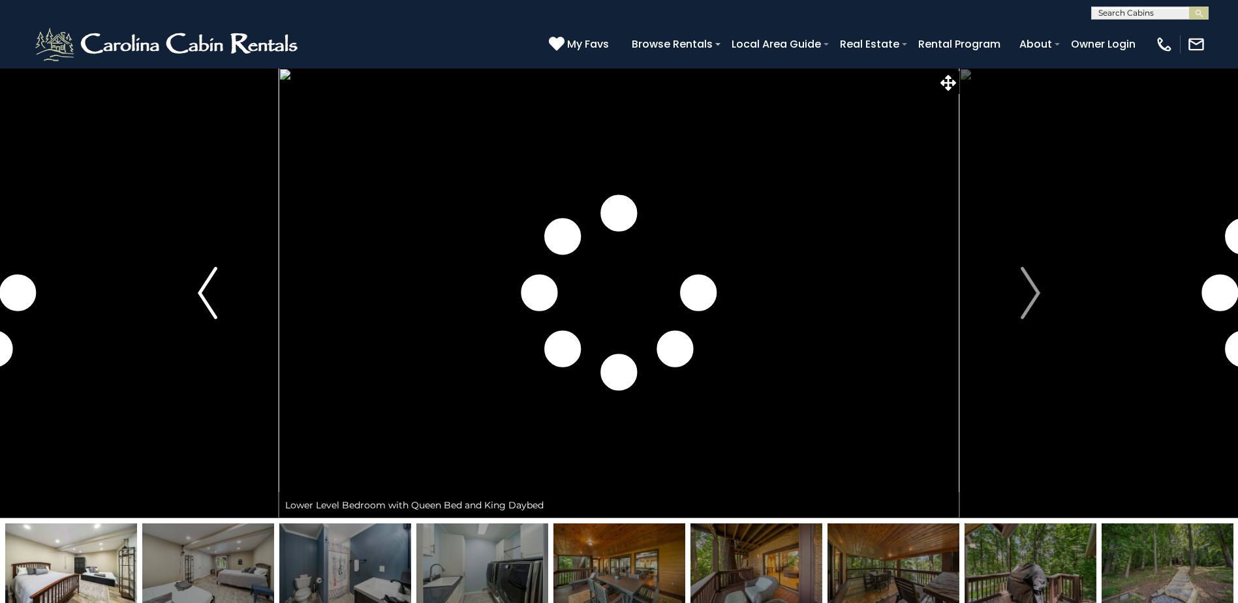
click at [209, 284] on img "Previous" at bounding box center [208, 293] width 20 height 52
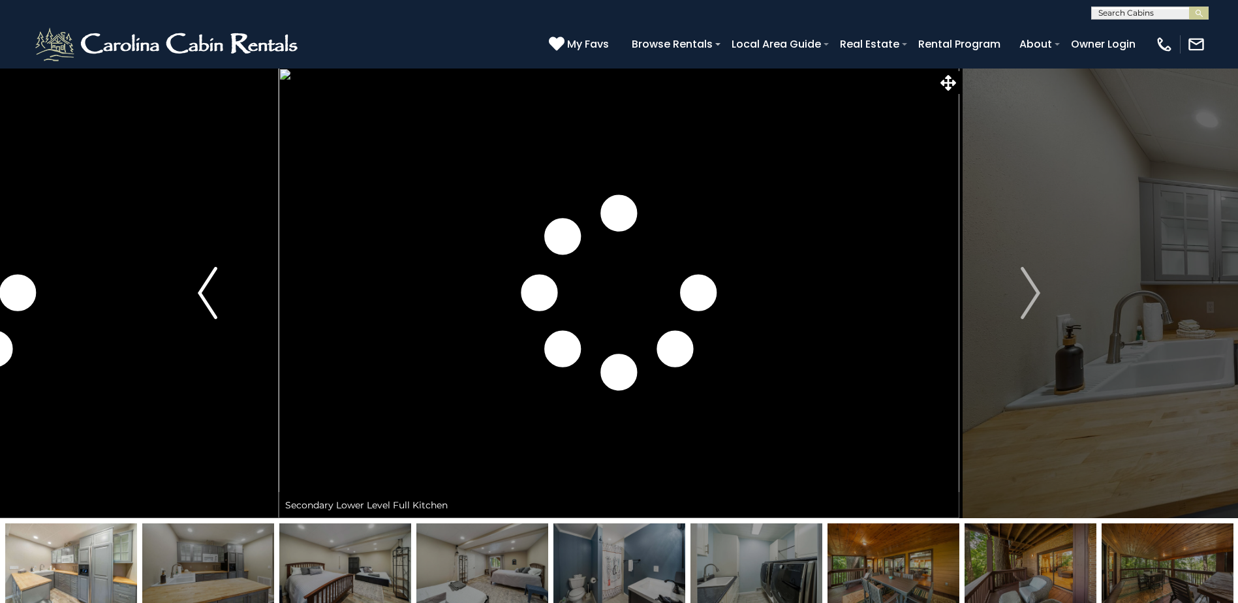
click at [209, 284] on img "Previous" at bounding box center [208, 293] width 20 height 52
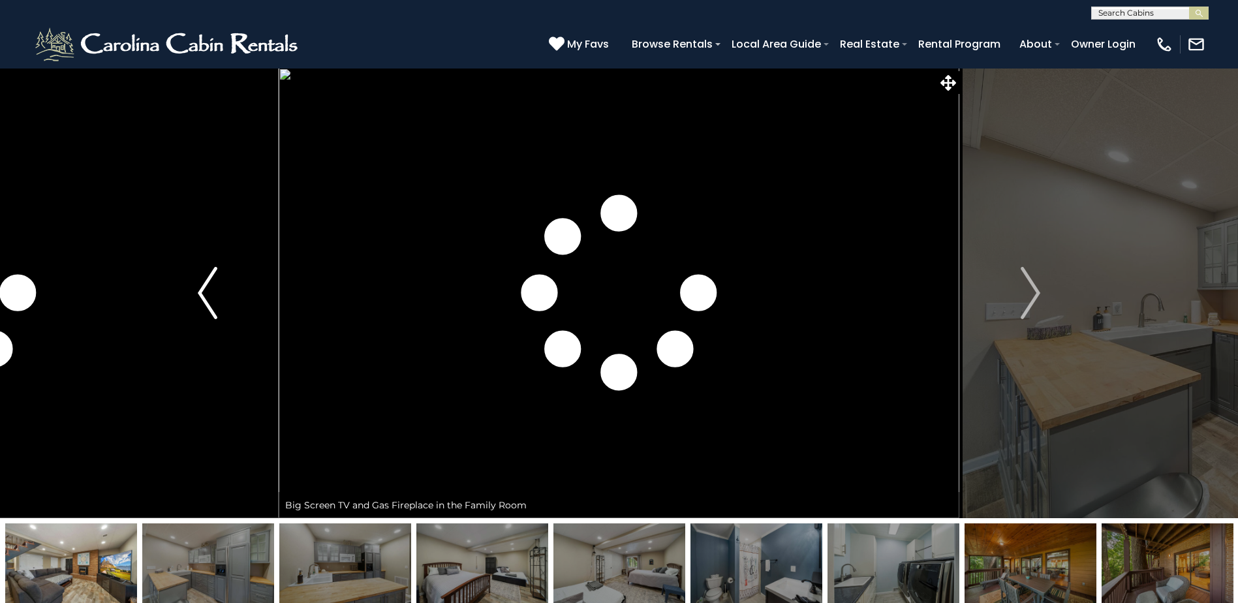
click at [209, 284] on img "Previous" at bounding box center [208, 293] width 20 height 52
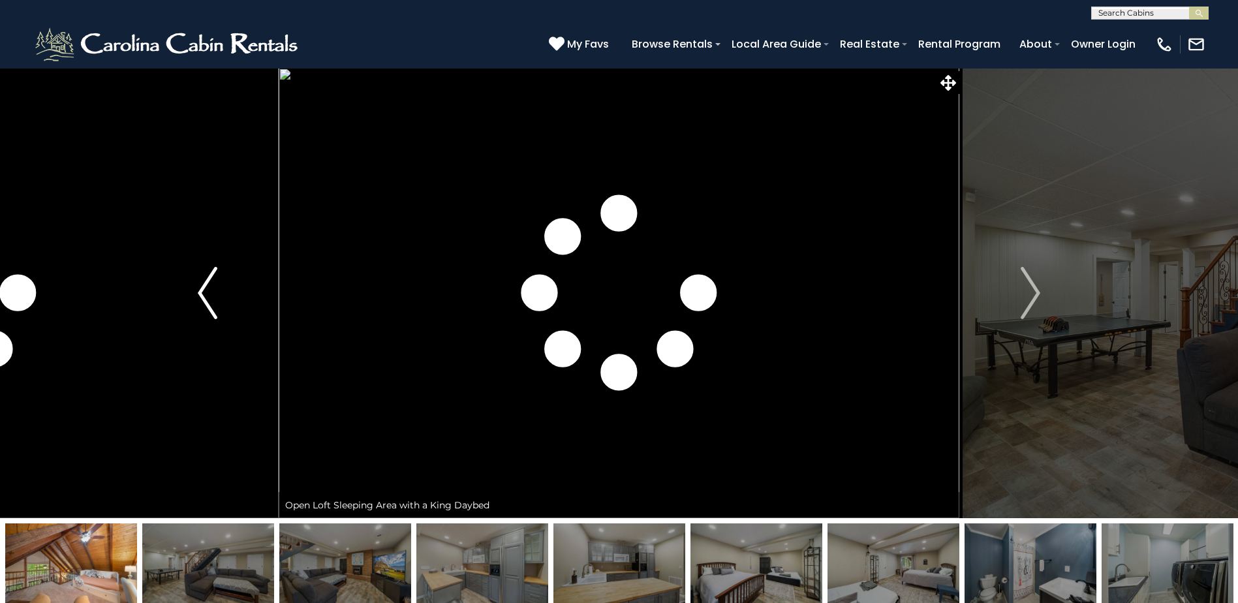
click at [209, 284] on img "Previous" at bounding box center [208, 293] width 20 height 52
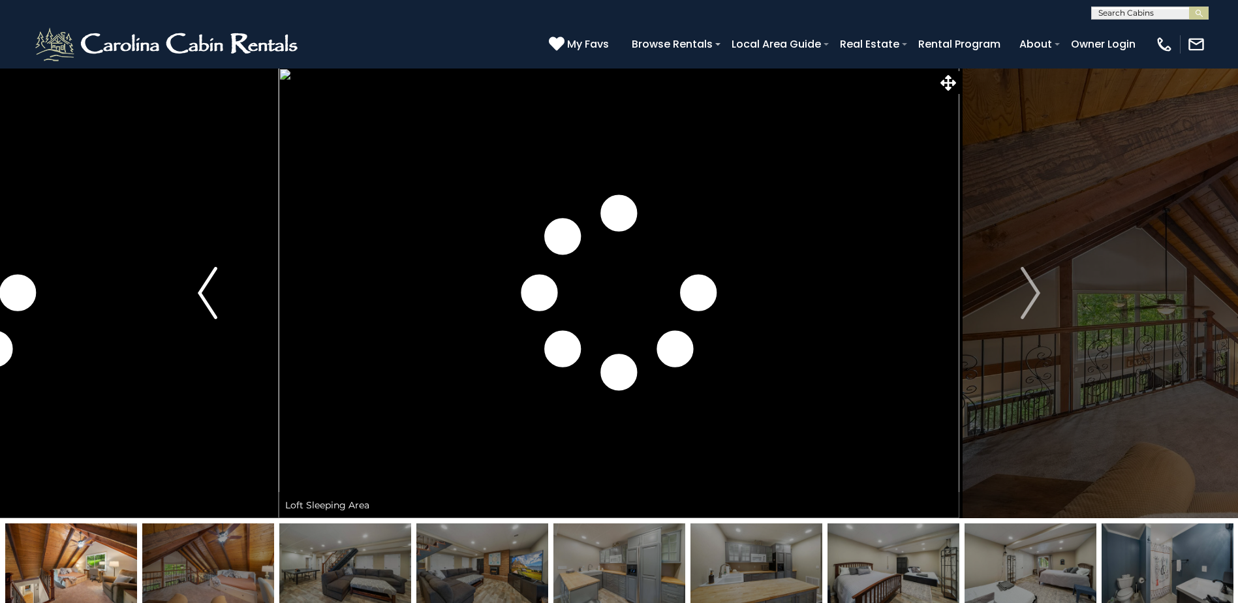
click at [209, 284] on img "Previous" at bounding box center [208, 293] width 20 height 52
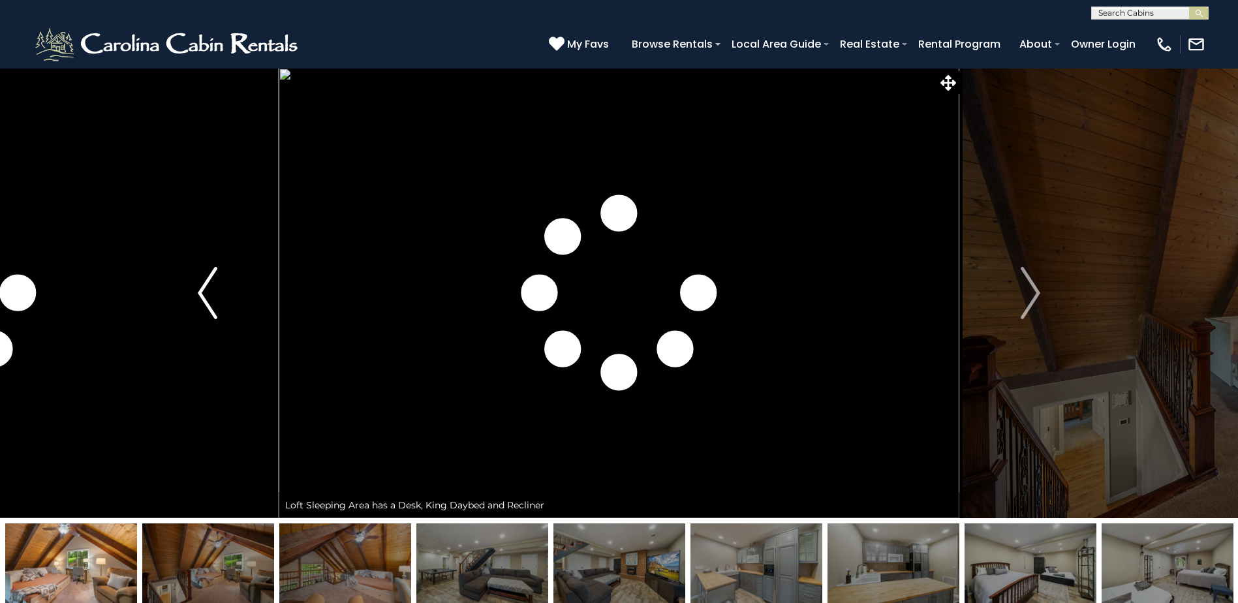
click at [209, 284] on img "Previous" at bounding box center [208, 293] width 20 height 52
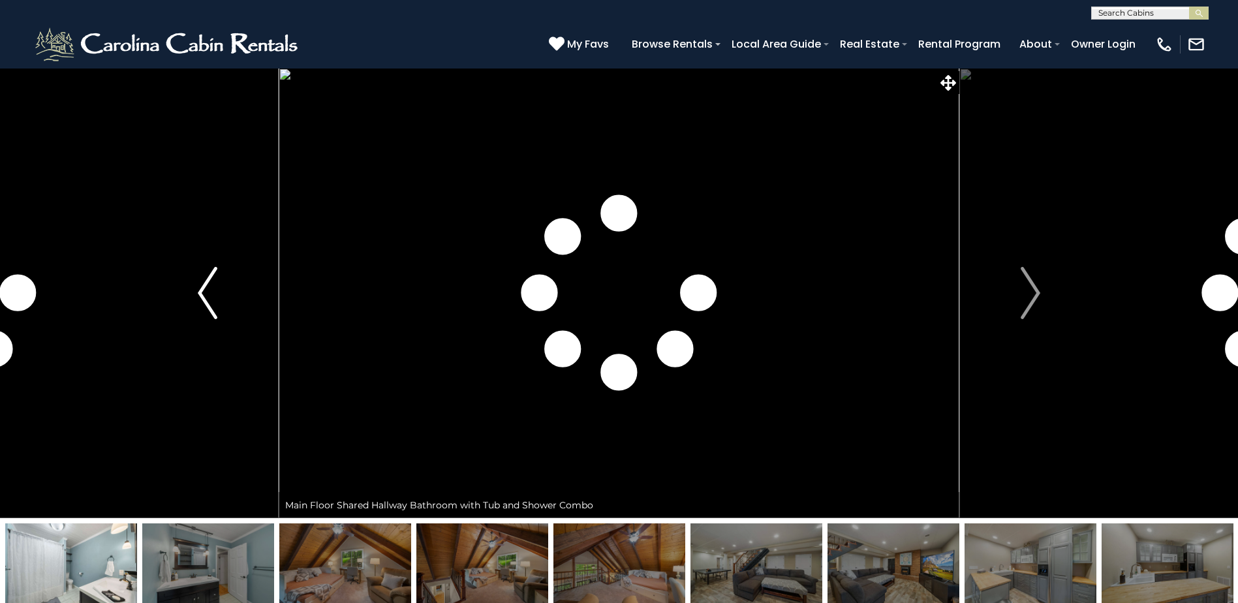
click at [209, 284] on img "Previous" at bounding box center [208, 293] width 20 height 52
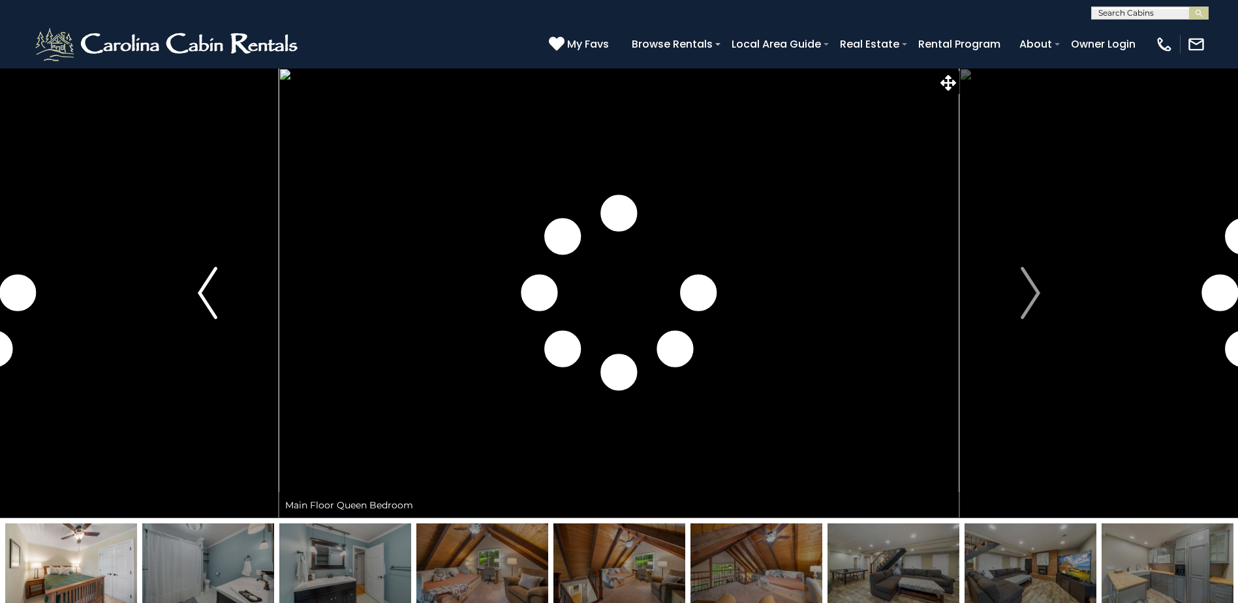
click at [209, 284] on img "Previous" at bounding box center [208, 293] width 20 height 52
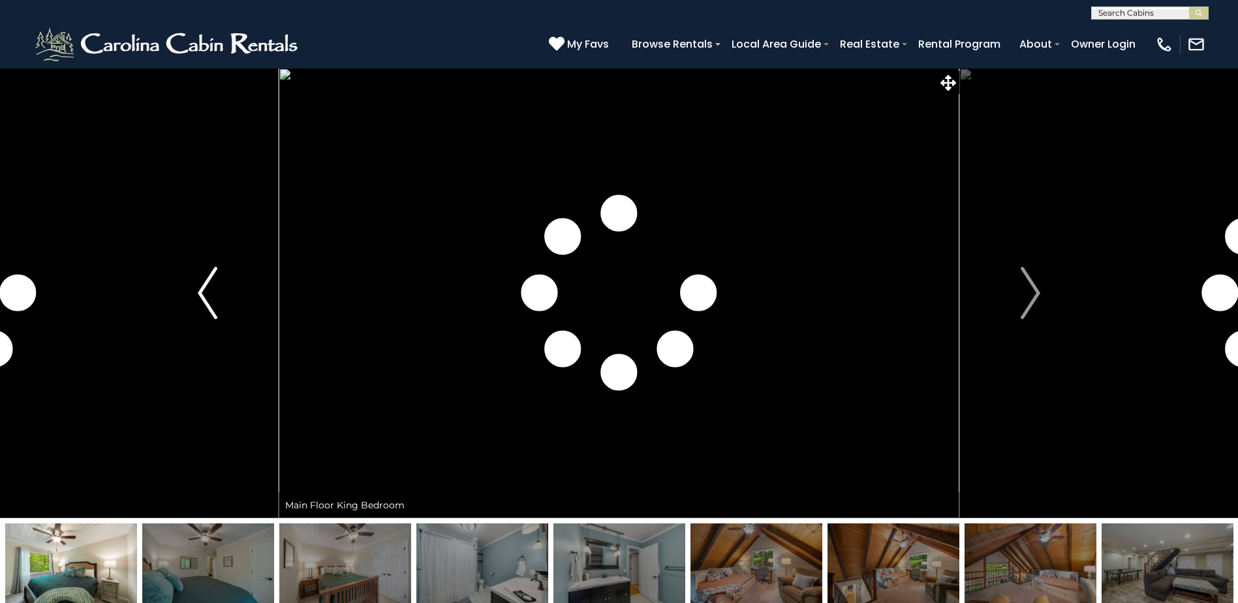
click at [209, 284] on img "Previous" at bounding box center [208, 293] width 20 height 52
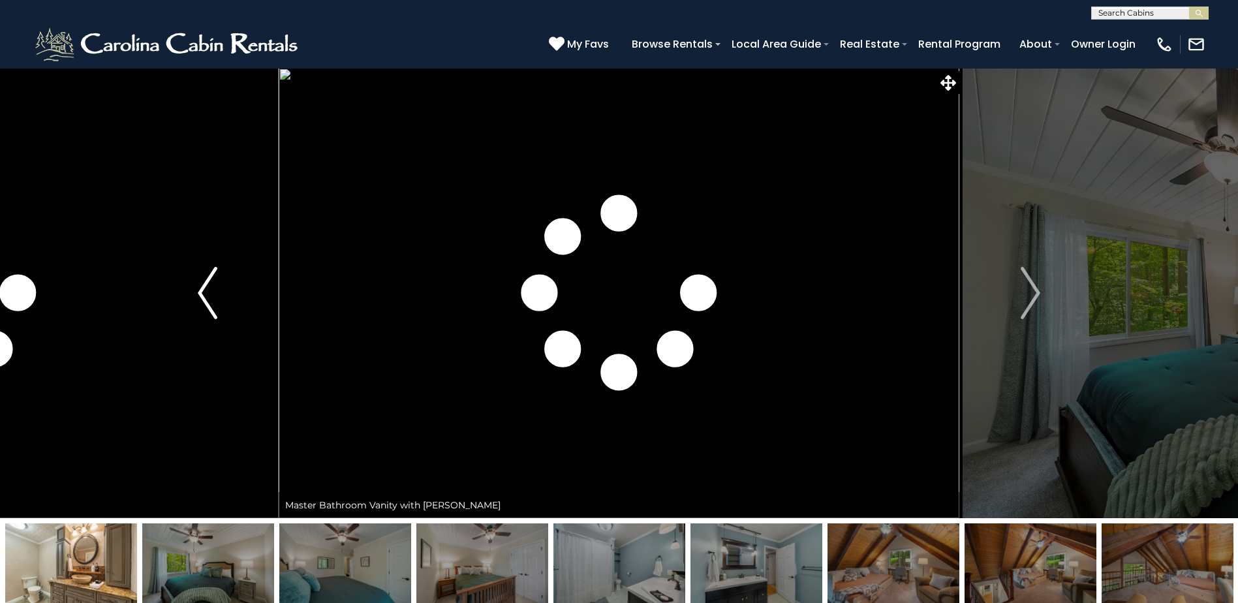
click at [209, 284] on img "Previous" at bounding box center [208, 293] width 20 height 52
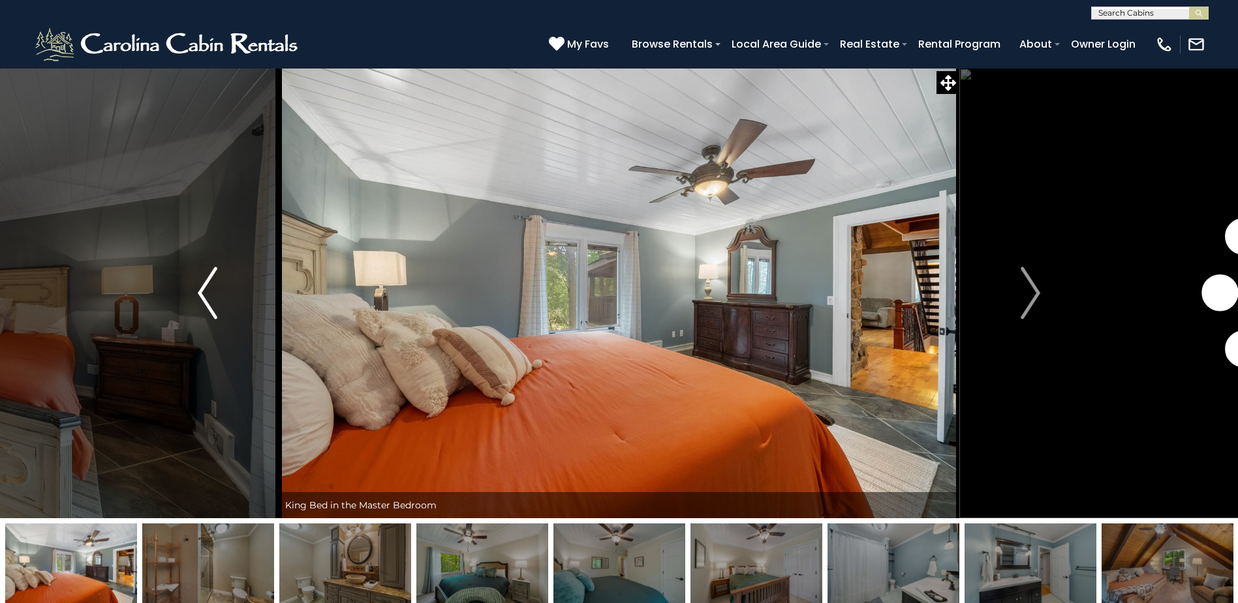
click at [209, 284] on img "Previous" at bounding box center [208, 293] width 20 height 52
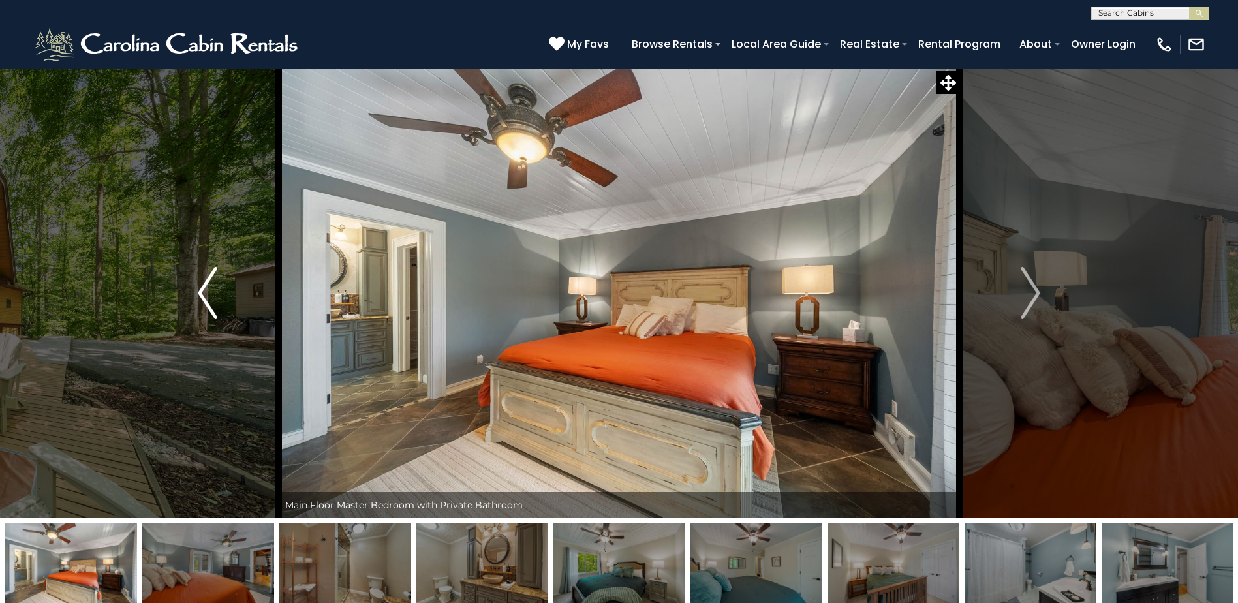
click at [209, 284] on img "Previous" at bounding box center [208, 293] width 20 height 52
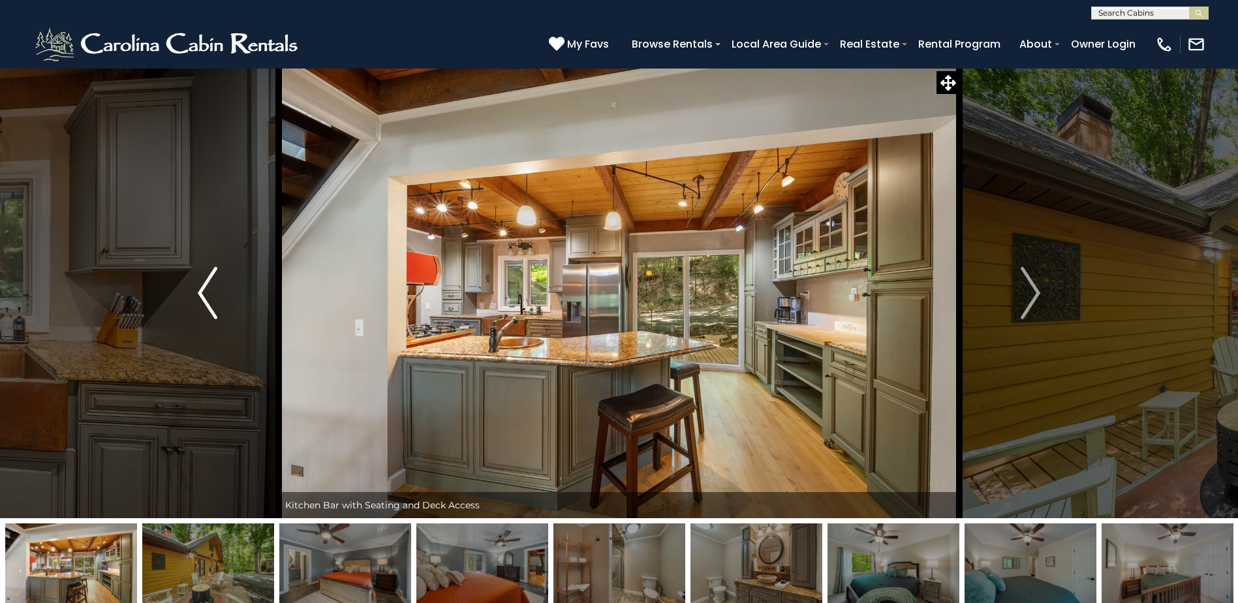
click at [209, 284] on img "Previous" at bounding box center [208, 293] width 20 height 52
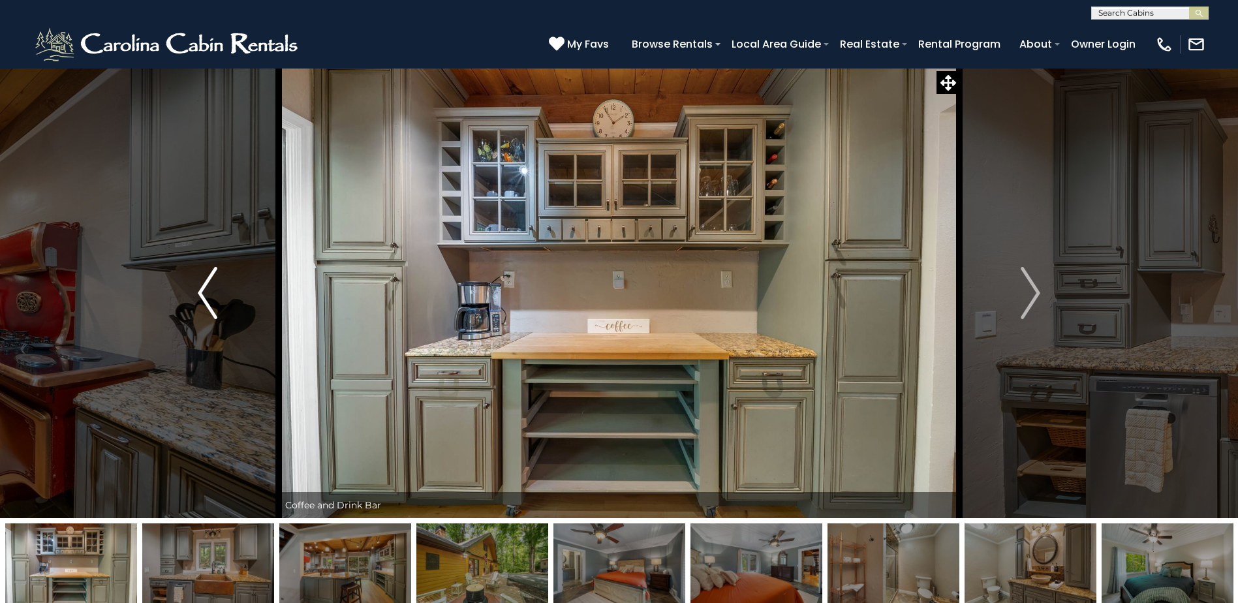
click at [209, 284] on img "Previous" at bounding box center [208, 293] width 20 height 52
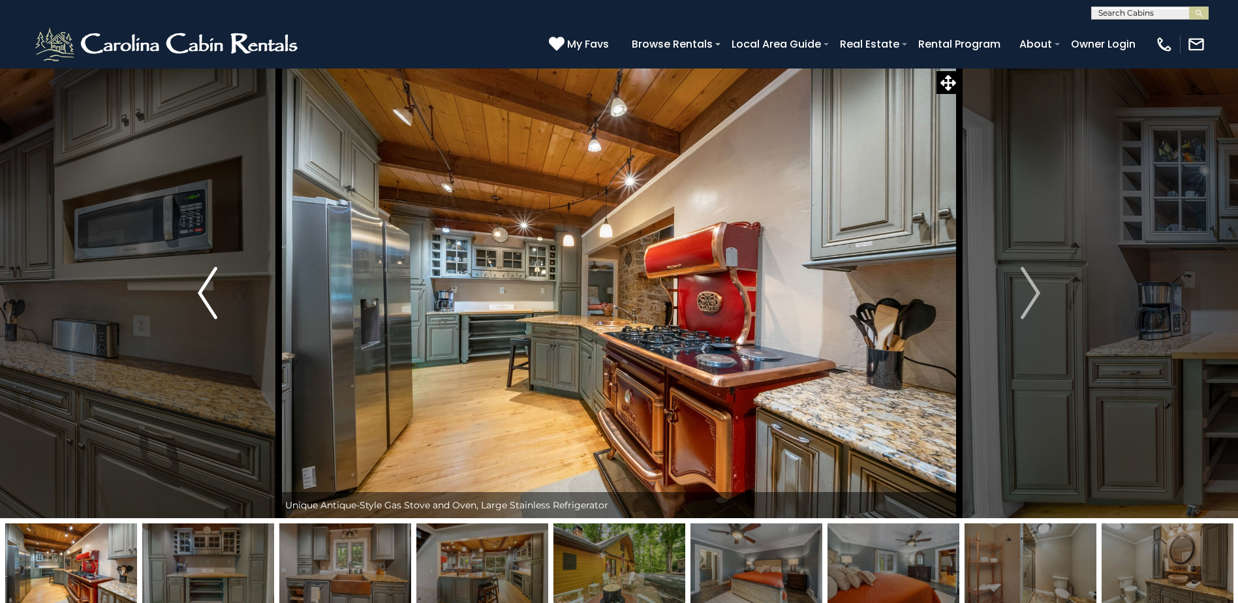
click at [209, 284] on img "Previous" at bounding box center [208, 293] width 20 height 52
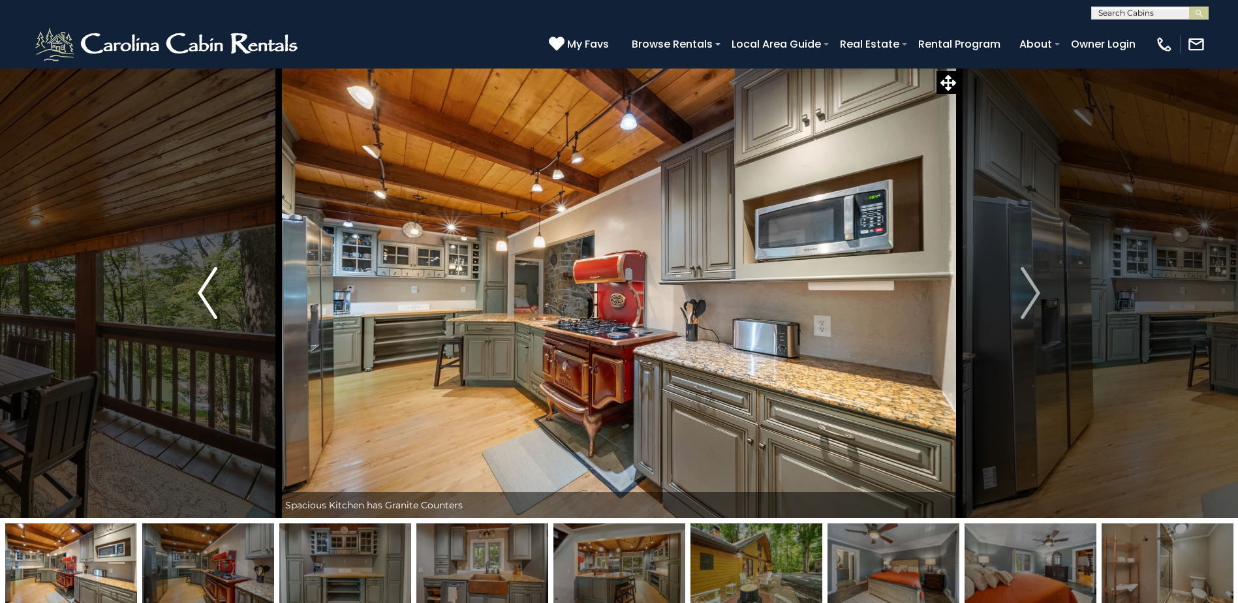
click at [209, 284] on img "Previous" at bounding box center [208, 293] width 20 height 52
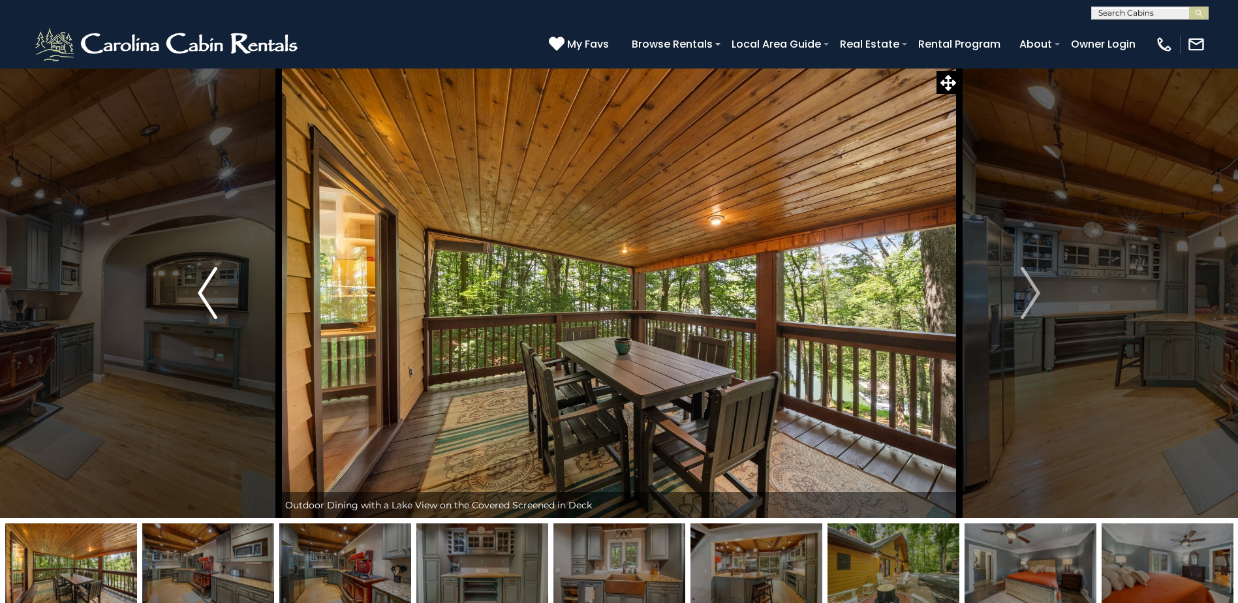
click at [209, 284] on img "Previous" at bounding box center [208, 293] width 20 height 52
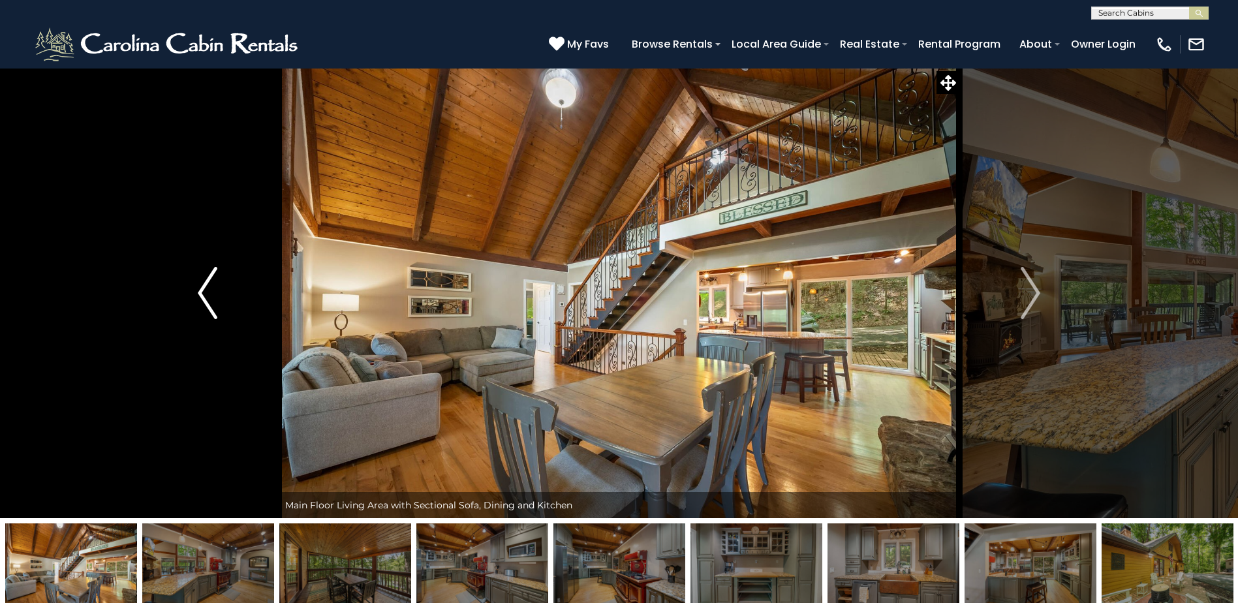
click at [209, 284] on img "Previous" at bounding box center [208, 293] width 20 height 52
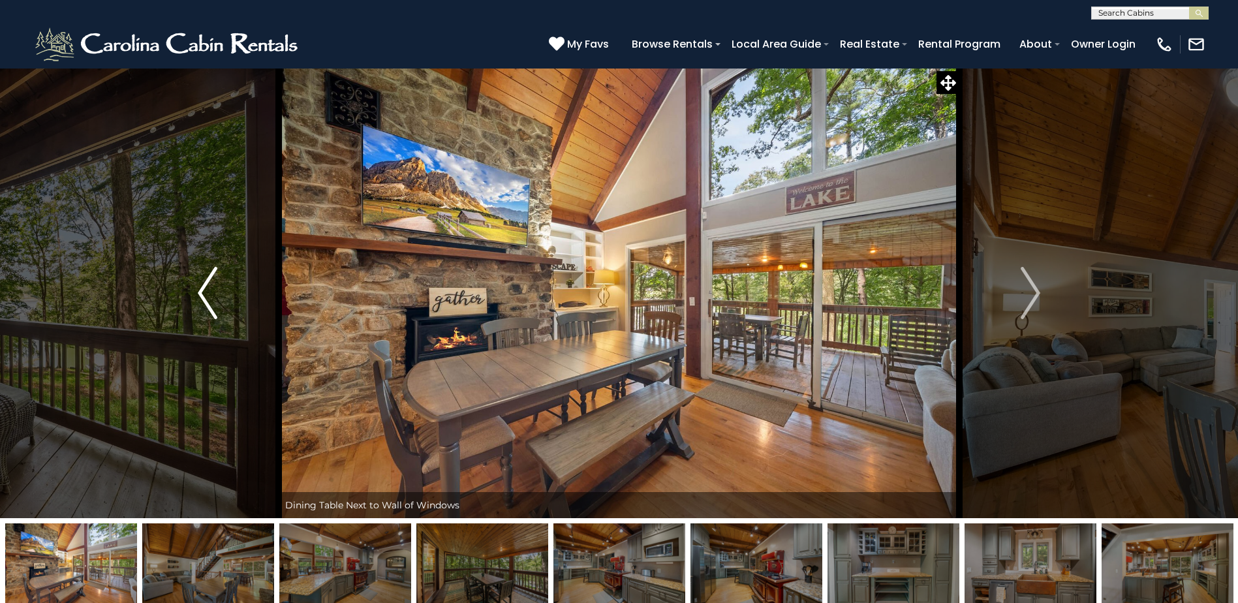
click at [209, 284] on img "Previous" at bounding box center [208, 293] width 20 height 52
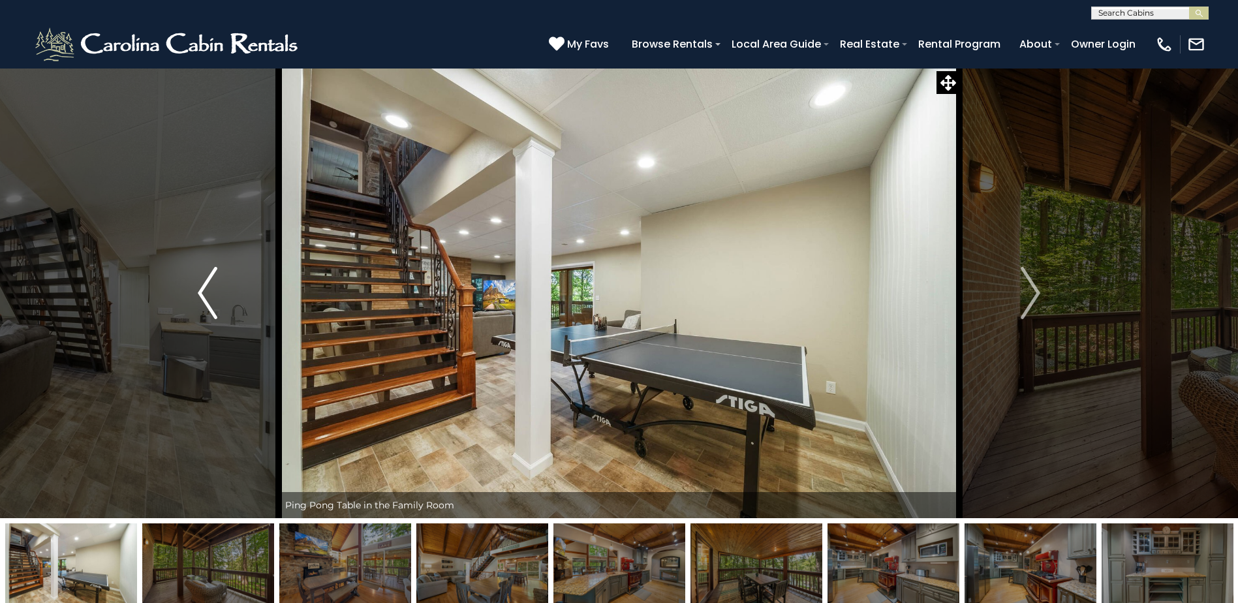
click at [209, 284] on img "Previous" at bounding box center [208, 293] width 20 height 52
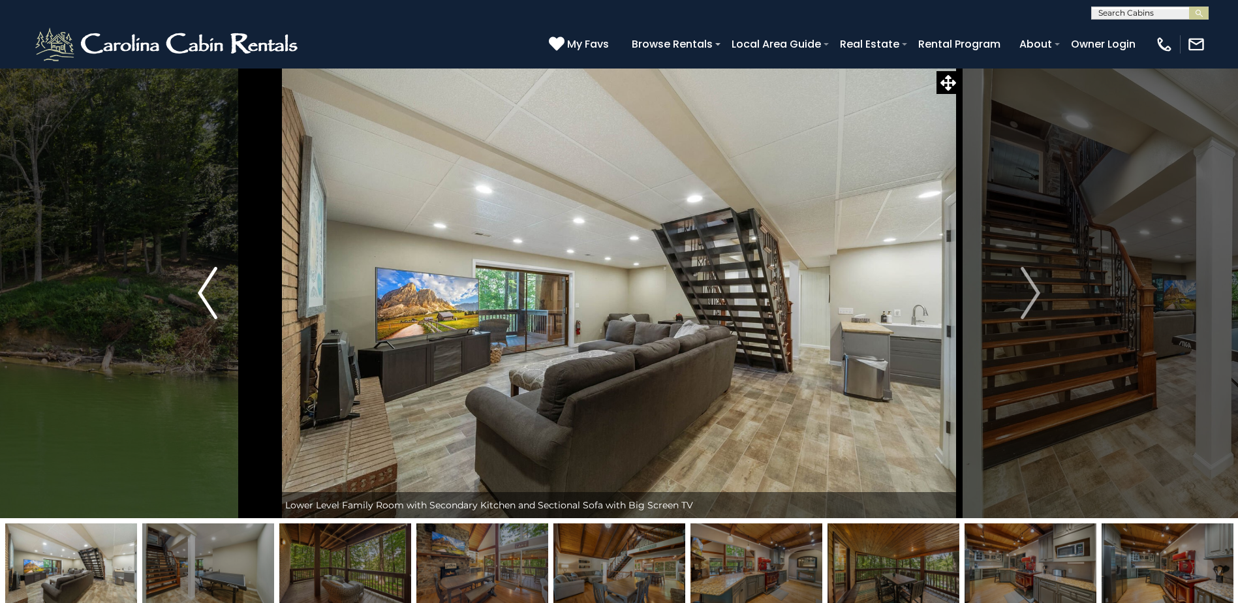
click at [209, 284] on img "Previous" at bounding box center [208, 293] width 20 height 52
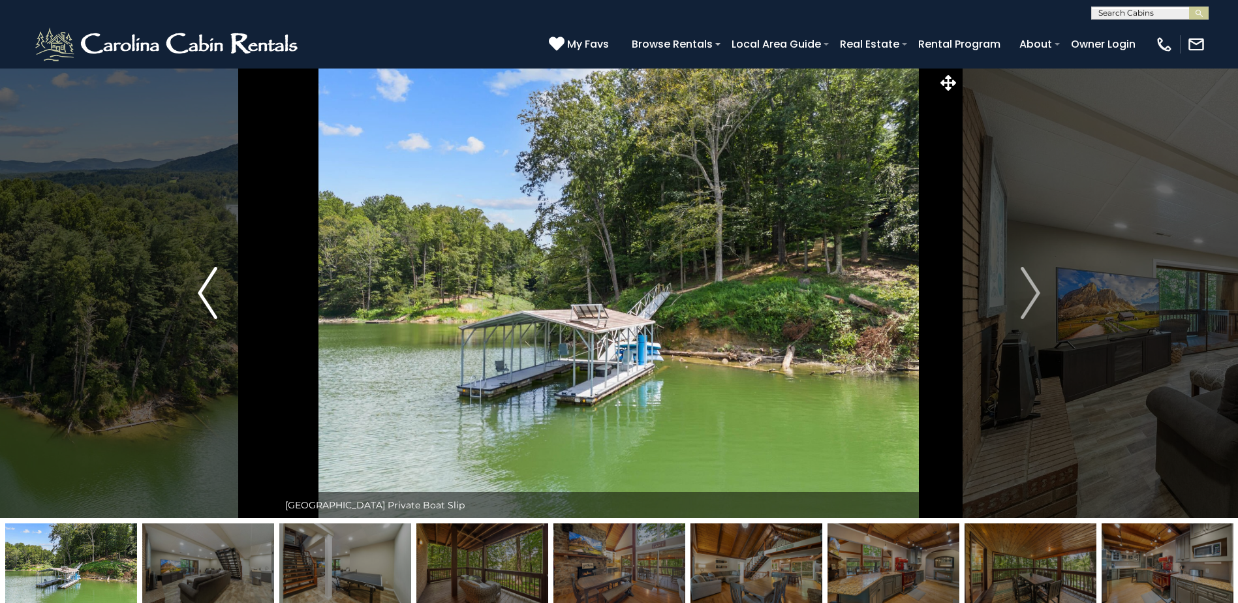
click at [209, 284] on img "Previous" at bounding box center [208, 293] width 20 height 52
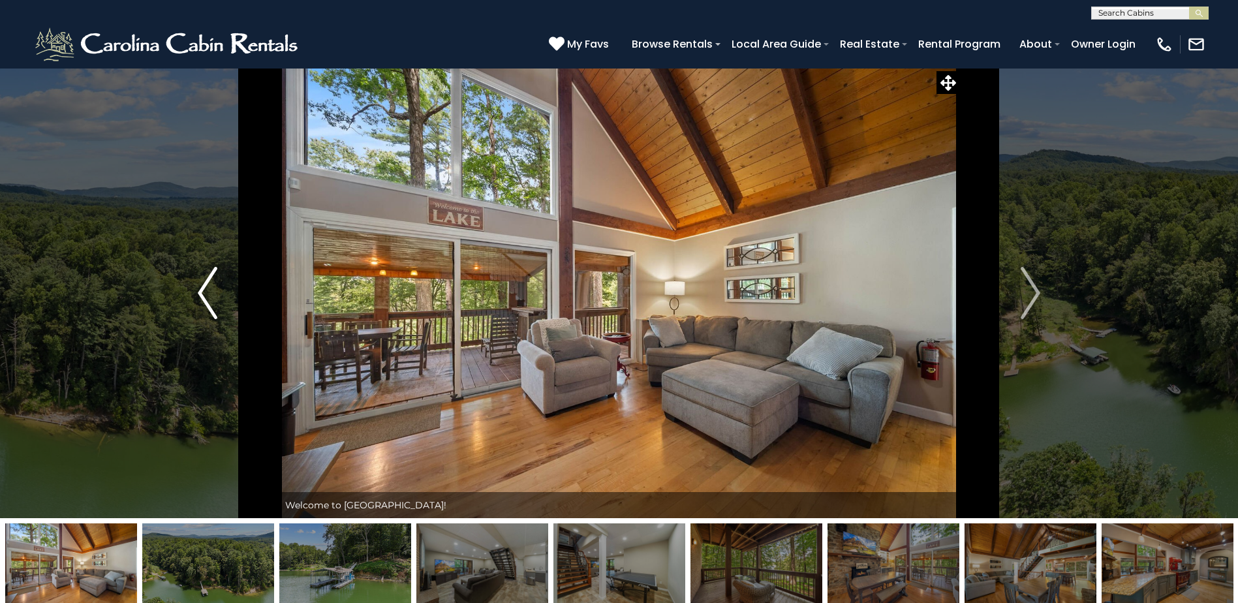
click at [209, 284] on img "Previous" at bounding box center [208, 293] width 20 height 52
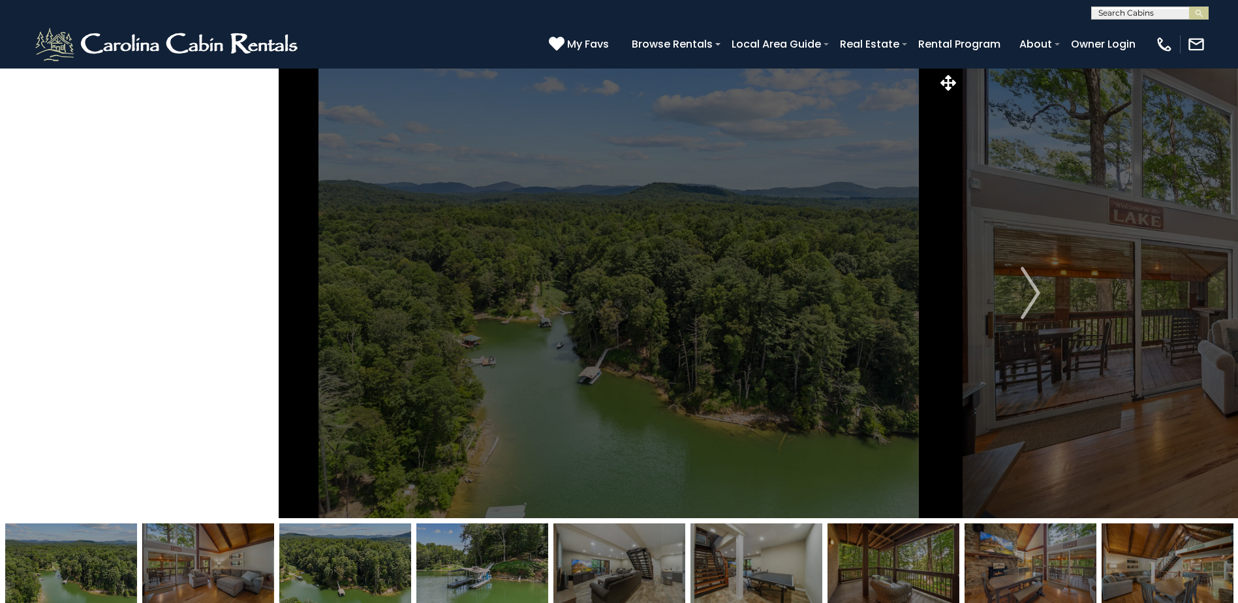
click at [209, 284] on img "Previous" at bounding box center [208, 293] width 20 height 52
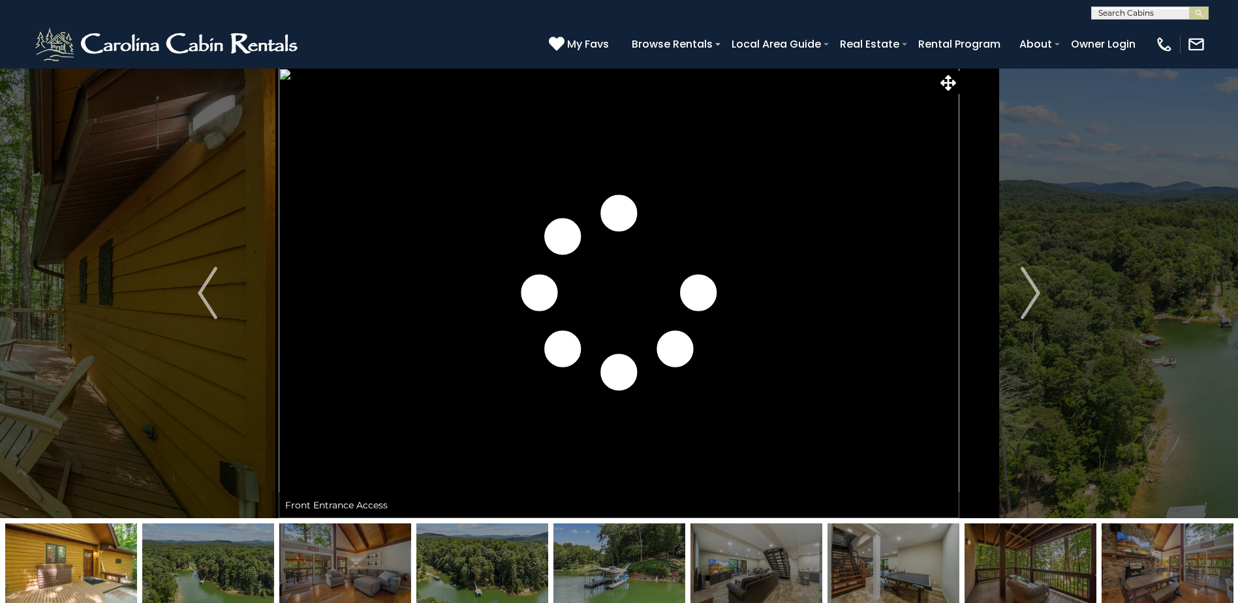
click at [79, 558] on img at bounding box center [71, 564] width 132 height 82
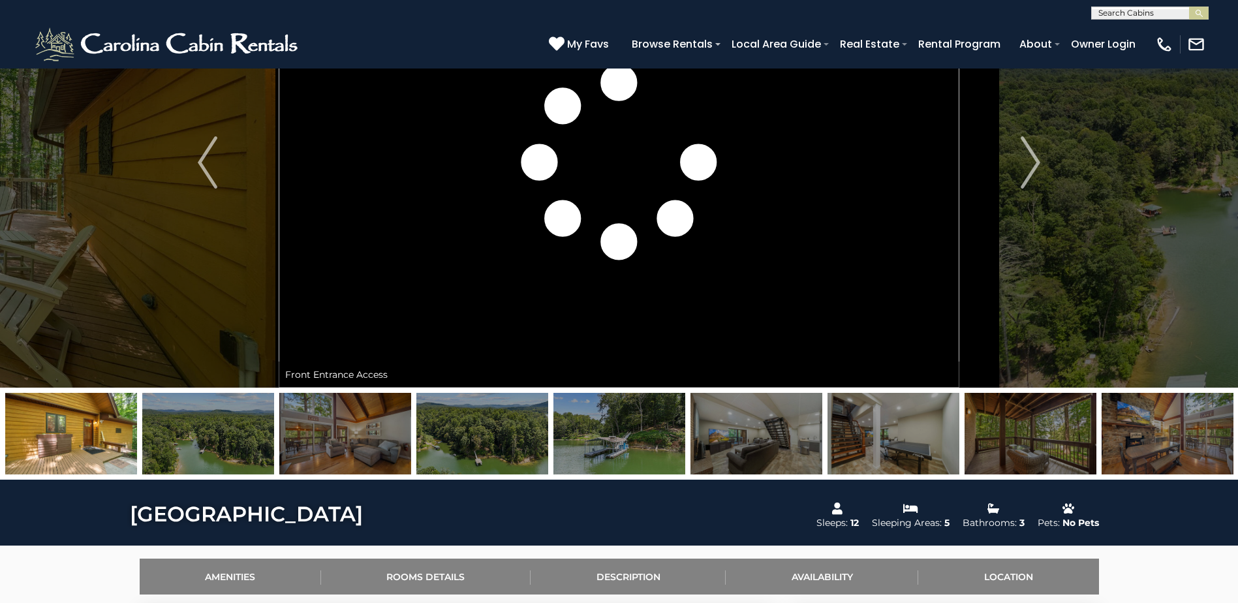
click at [194, 436] on img at bounding box center [208, 434] width 132 height 82
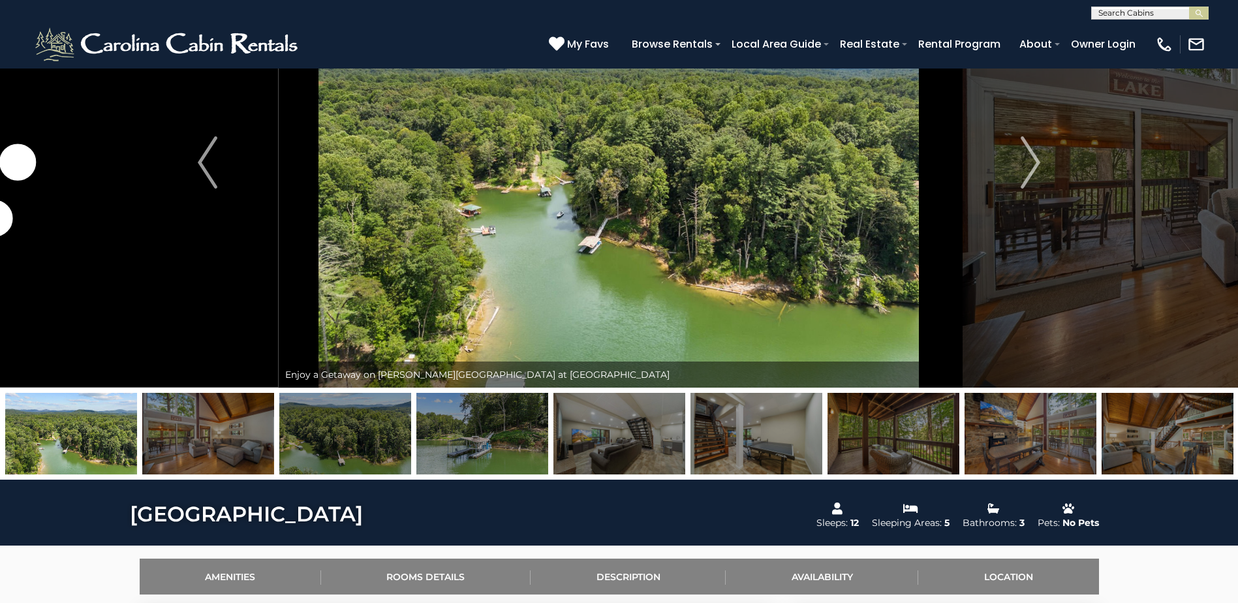
click at [337, 437] on img at bounding box center [345, 434] width 132 height 82
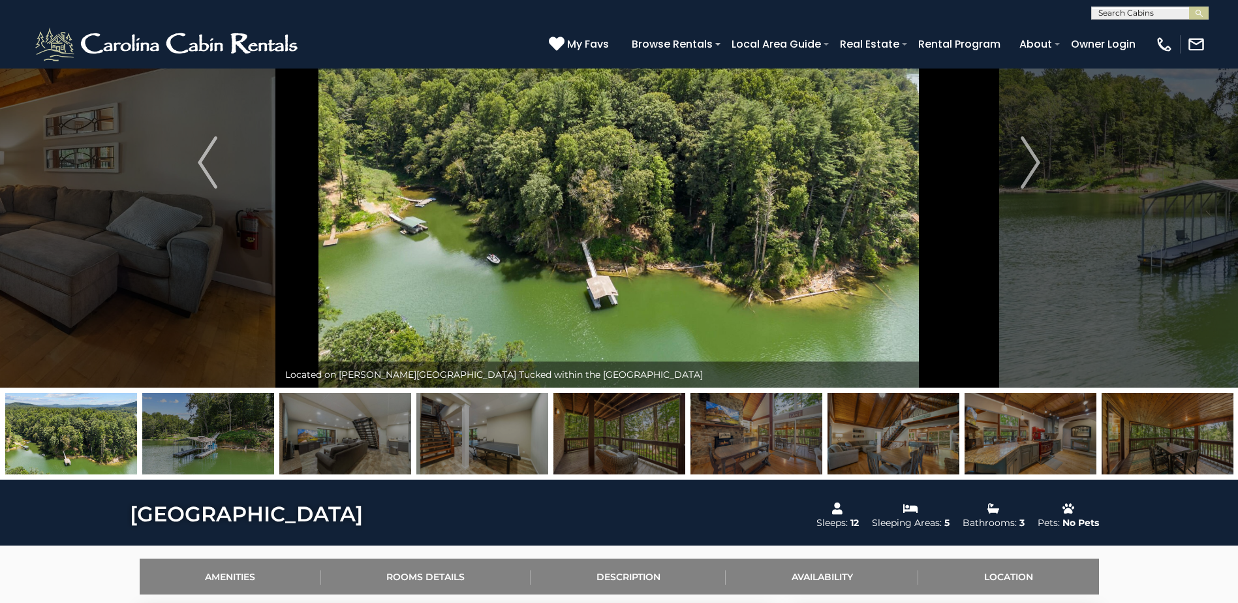
click at [104, 433] on img at bounding box center [71, 434] width 132 height 82
click at [213, 166] on img "Previous" at bounding box center [208, 162] width 20 height 52
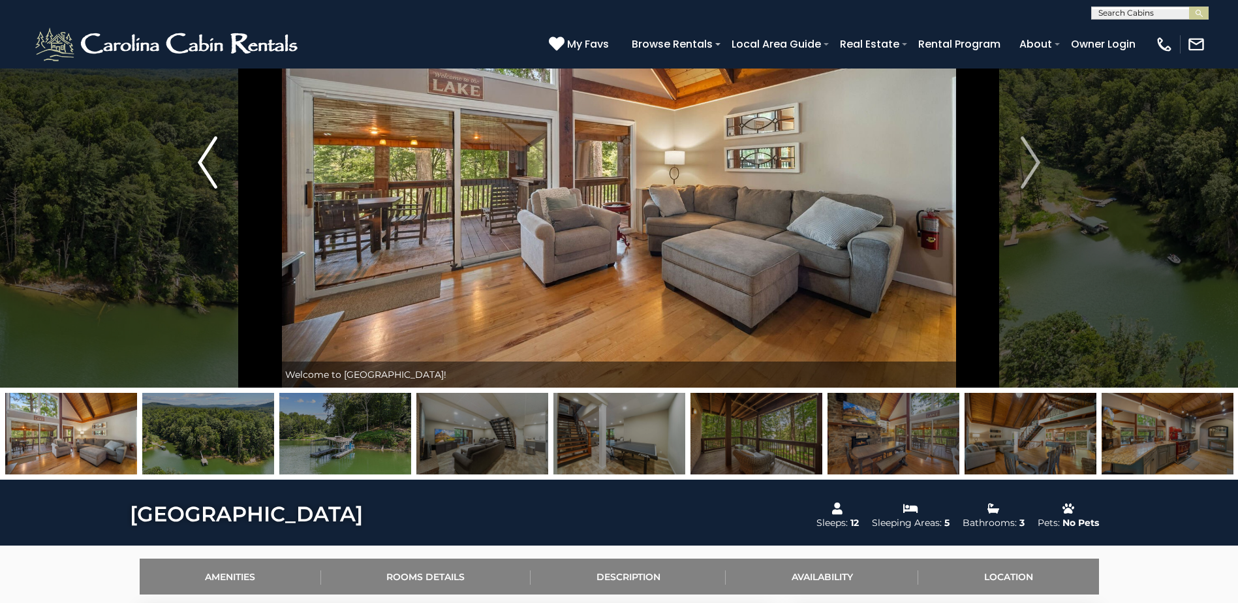
click at [213, 166] on img "Previous" at bounding box center [208, 162] width 20 height 52
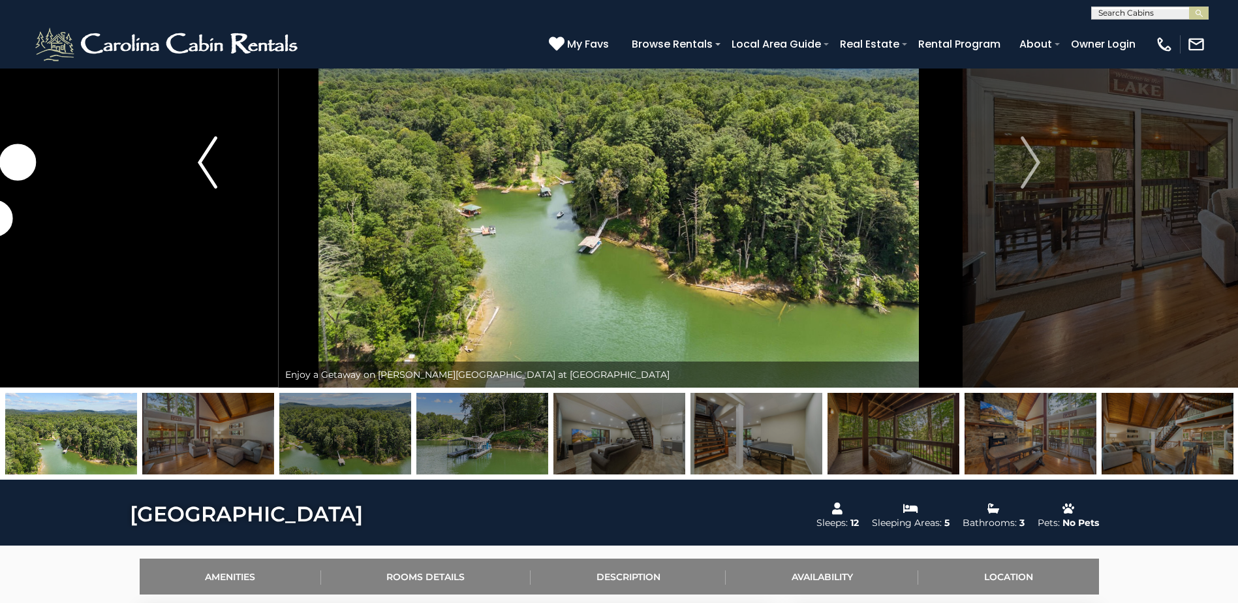
click at [213, 166] on img "Previous" at bounding box center [208, 162] width 20 height 52
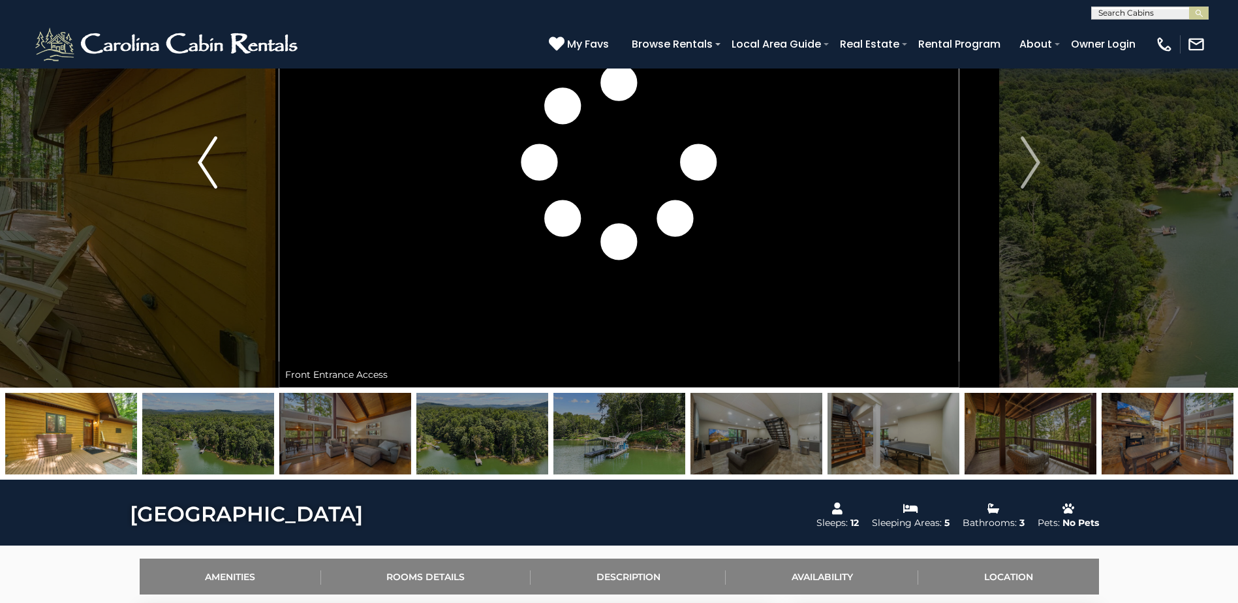
click at [209, 159] on img "Previous" at bounding box center [208, 162] width 20 height 52
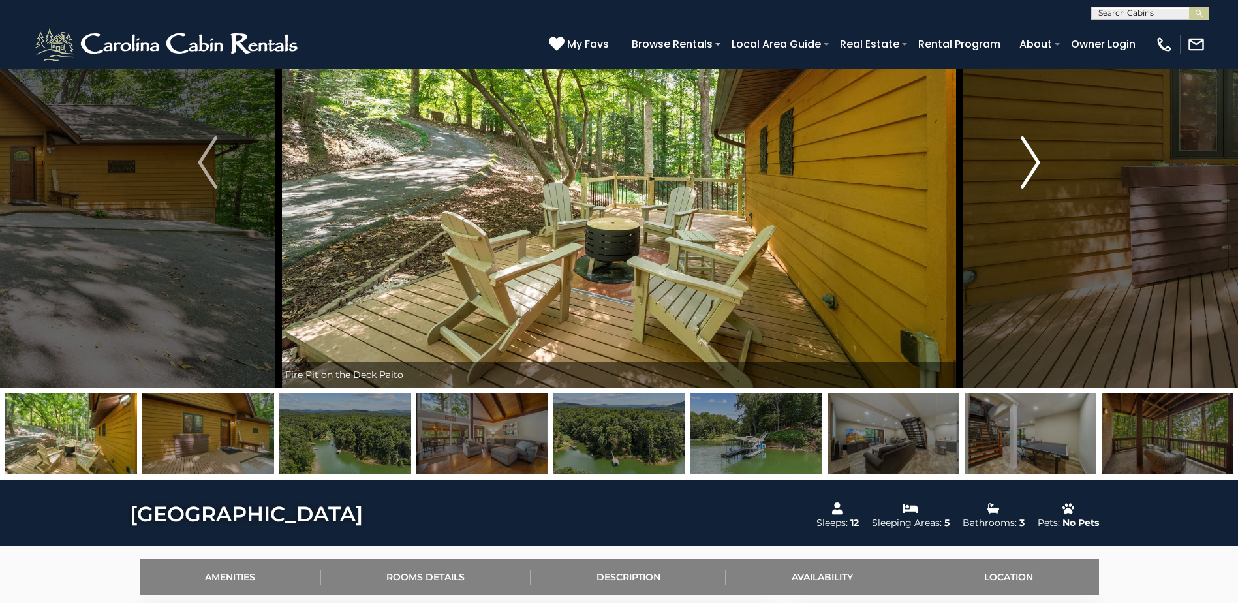
click at [1026, 162] on img "Next" at bounding box center [1030, 162] width 20 height 52
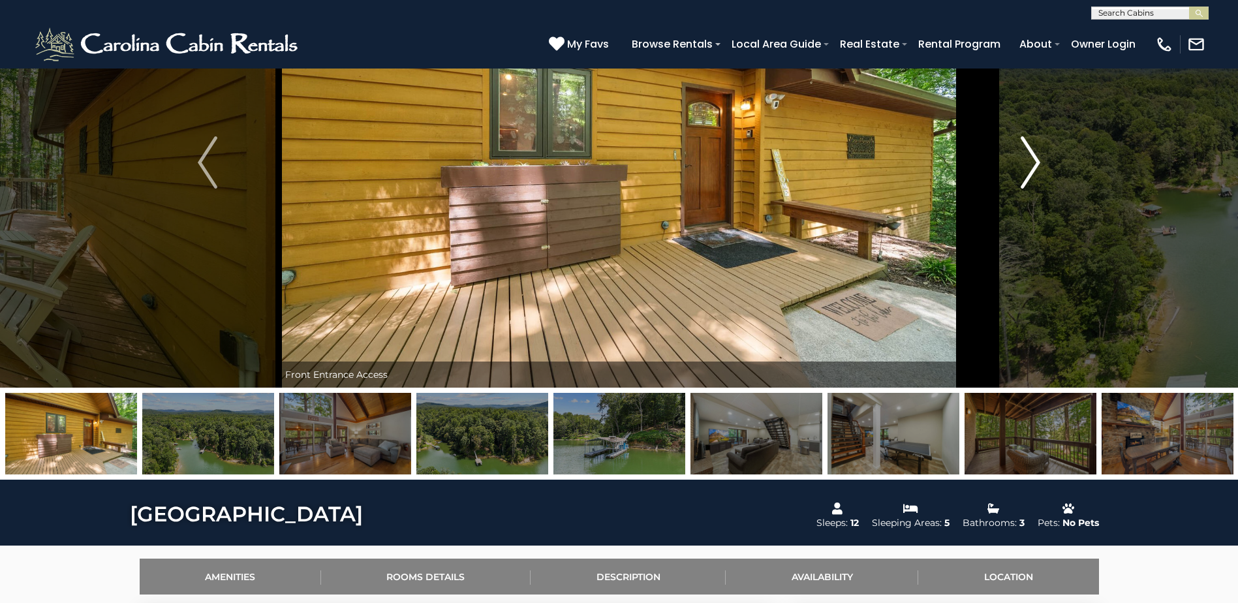
click at [1025, 158] on img "Next" at bounding box center [1030, 162] width 20 height 52
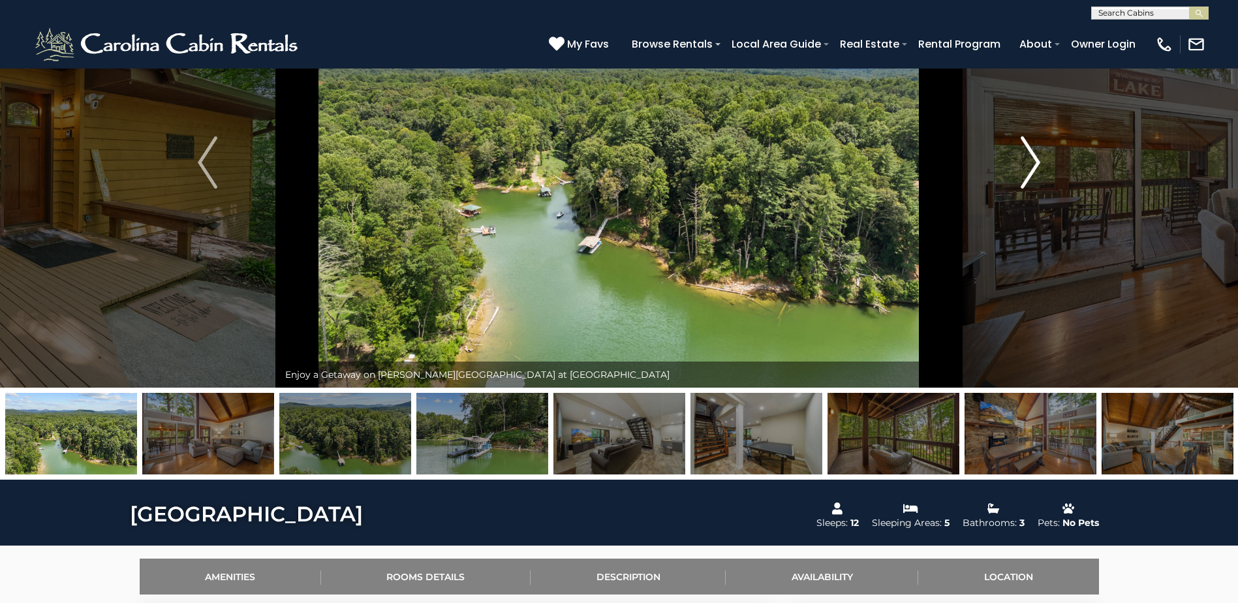
click at [1025, 158] on img "Next" at bounding box center [1030, 162] width 20 height 52
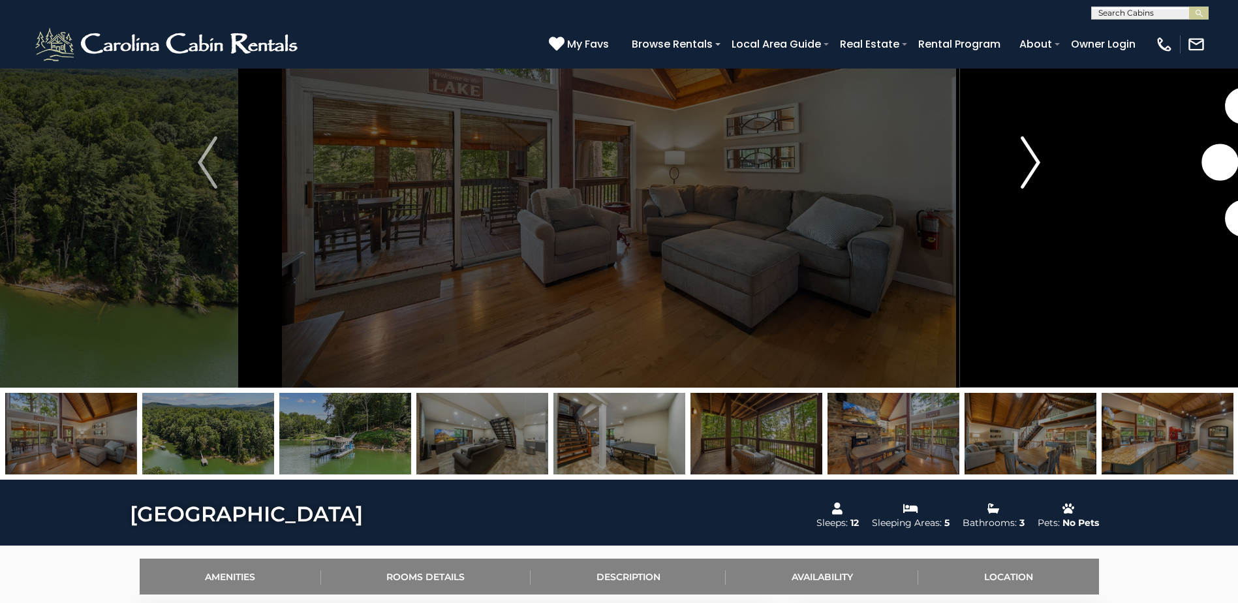
click at [1025, 158] on img "Next" at bounding box center [1030, 162] width 20 height 52
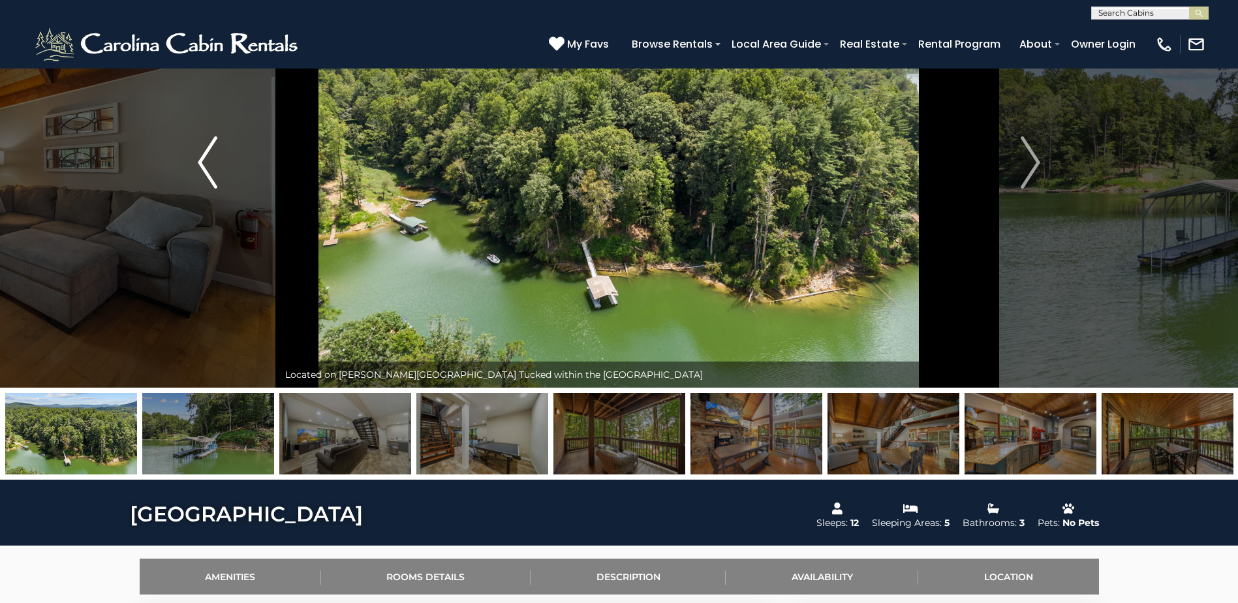
click at [202, 166] on img "Previous" at bounding box center [208, 162] width 20 height 52
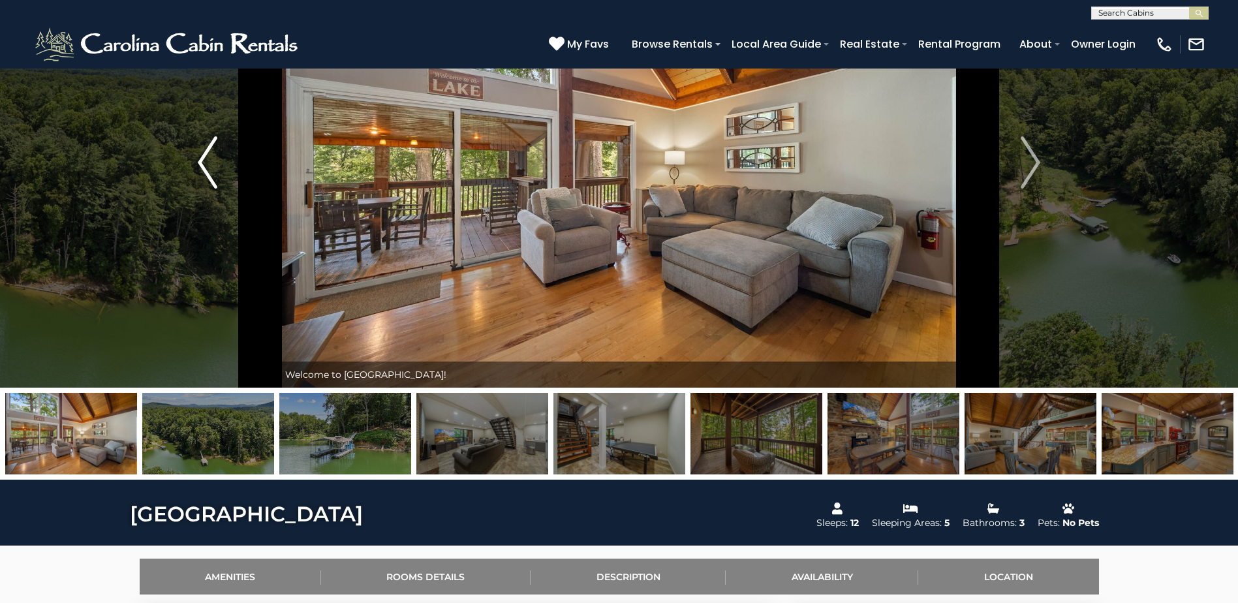
click at [202, 166] on img "Previous" at bounding box center [208, 162] width 20 height 52
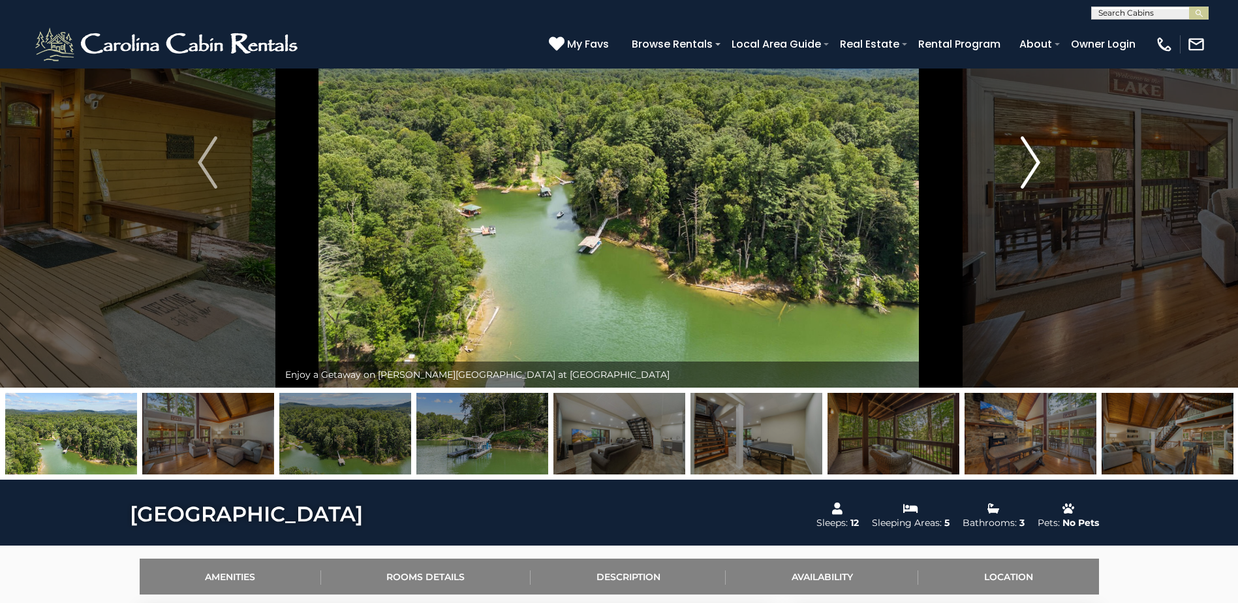
click at [1021, 162] on img "Next" at bounding box center [1030, 162] width 20 height 52
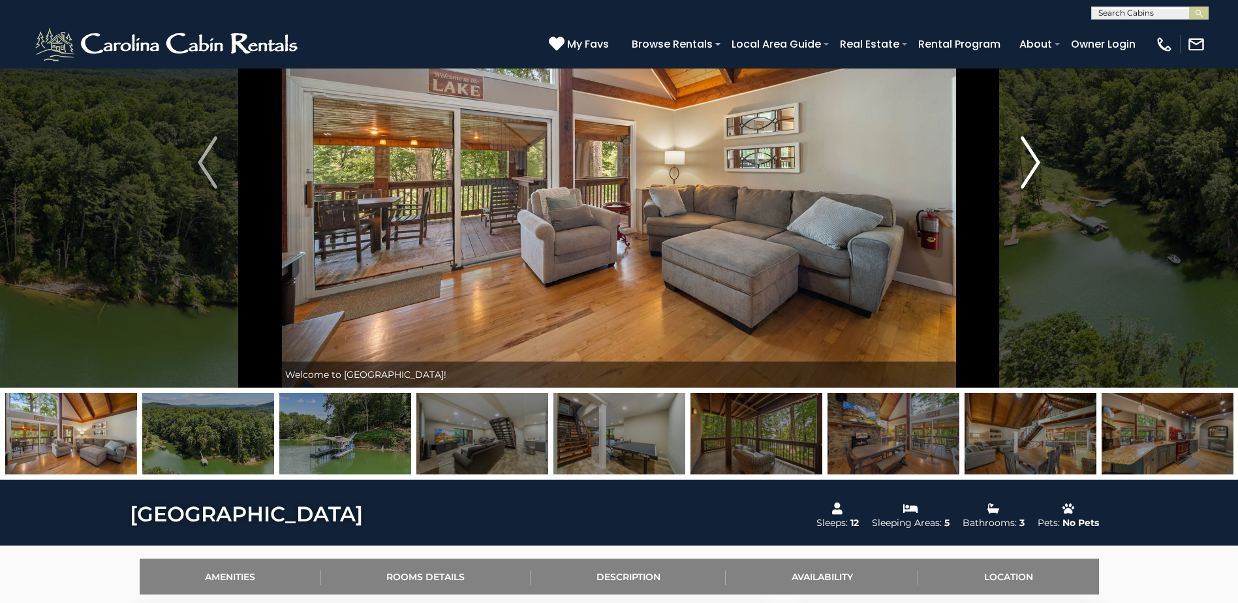
click at [1021, 157] on img "Next" at bounding box center [1030, 162] width 20 height 52
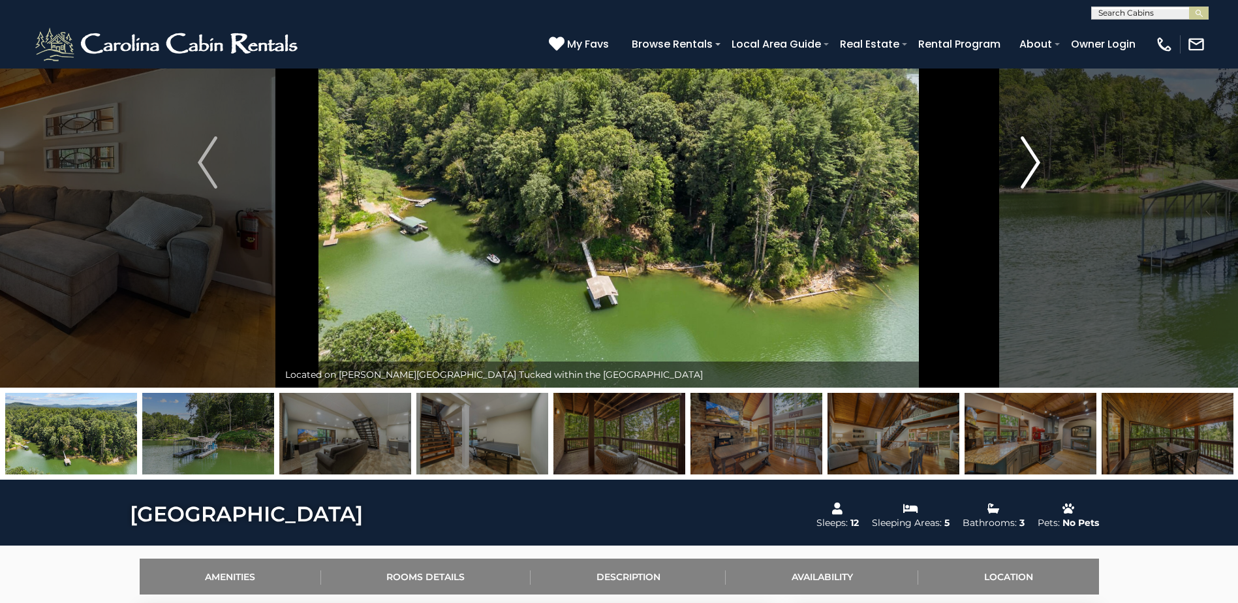
click at [1021, 157] on img "Next" at bounding box center [1030, 162] width 20 height 52
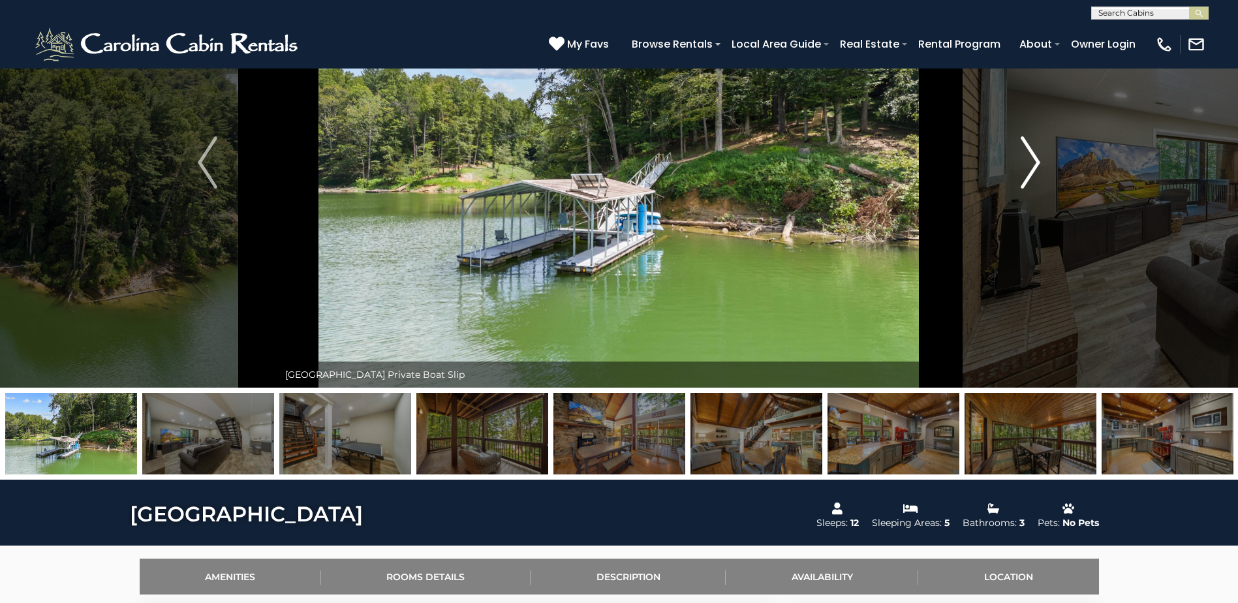
click at [1021, 157] on img "Next" at bounding box center [1030, 162] width 20 height 52
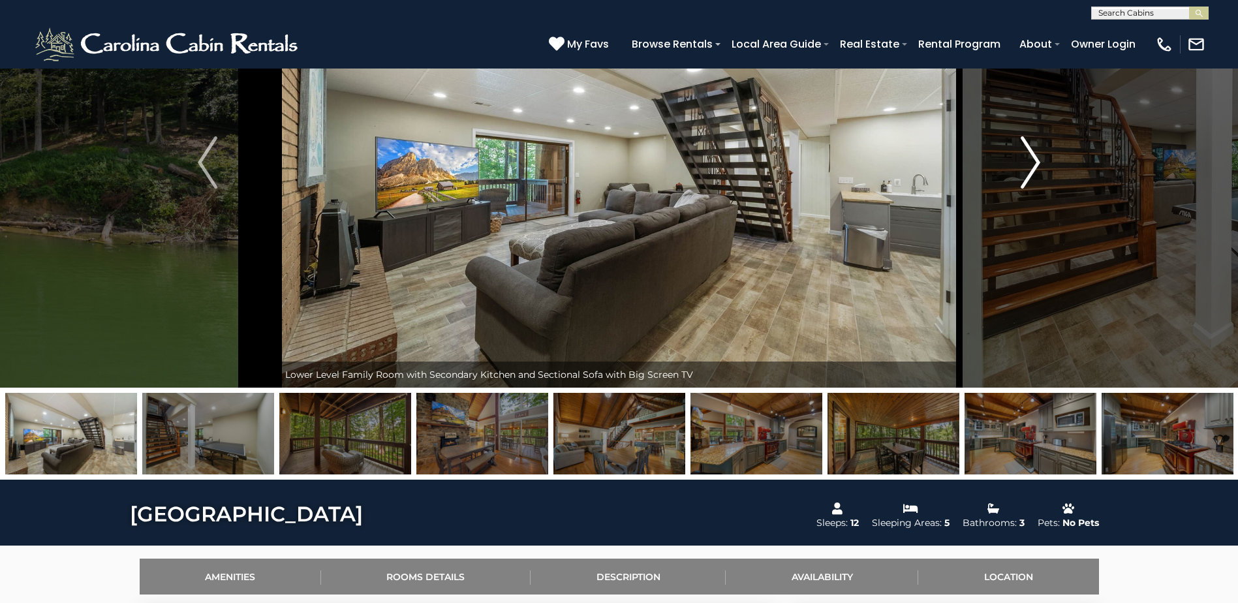
click at [1021, 157] on img "Next" at bounding box center [1030, 162] width 20 height 52
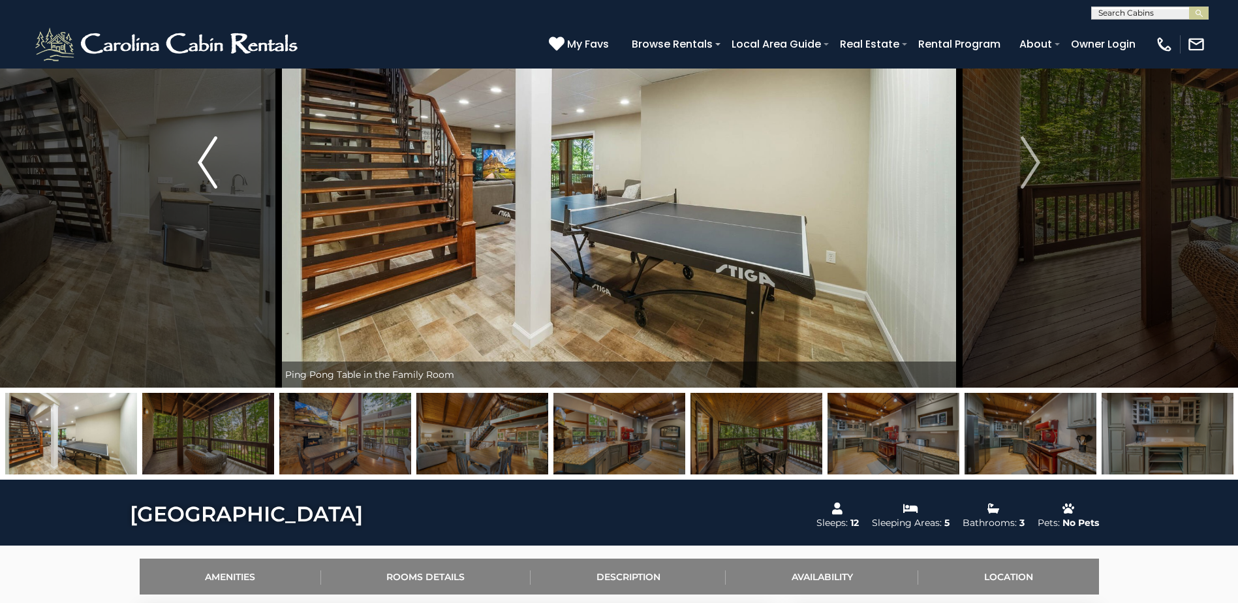
click at [209, 160] on img "Previous" at bounding box center [208, 162] width 20 height 52
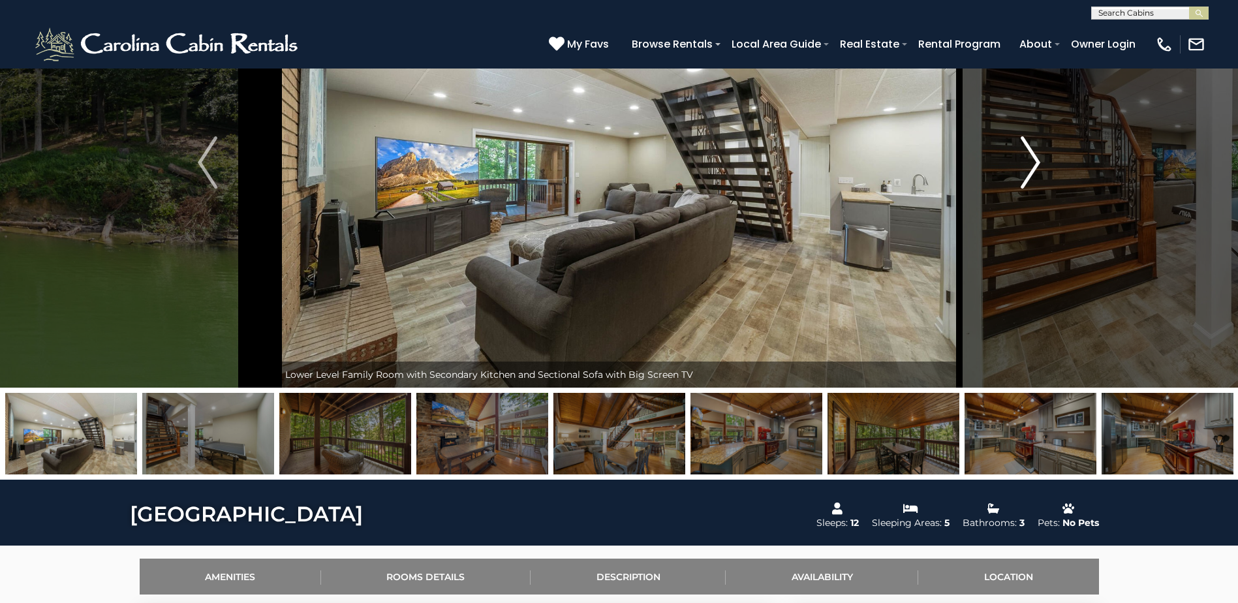
click at [1022, 158] on img "Next" at bounding box center [1030, 162] width 20 height 52
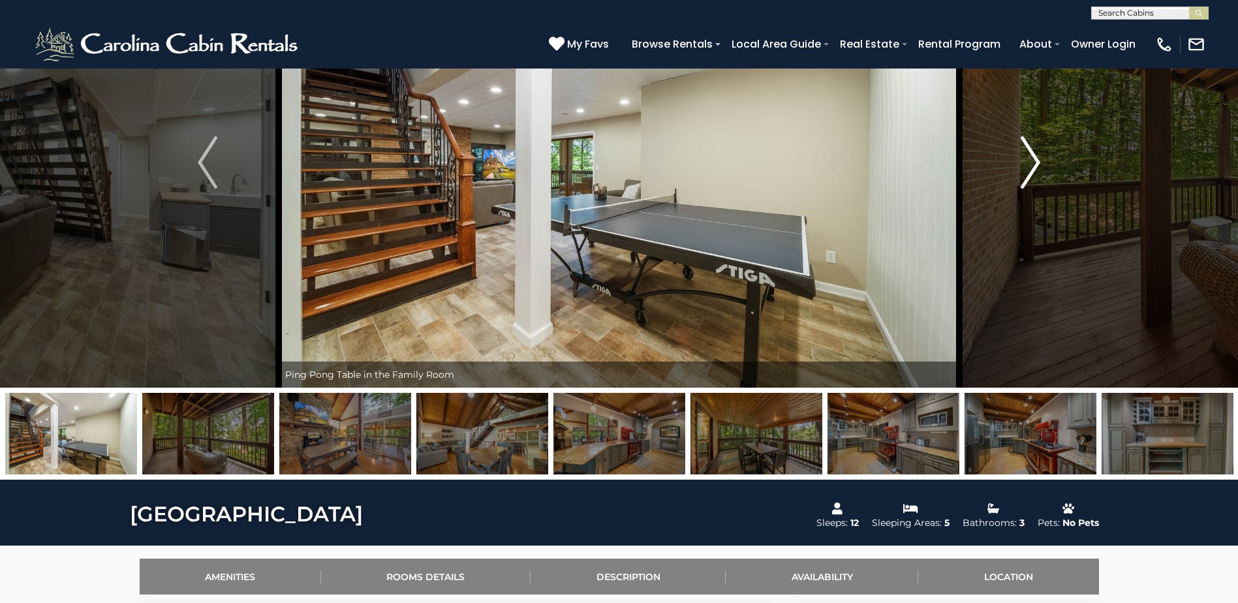
click at [1022, 158] on img "Next" at bounding box center [1030, 162] width 20 height 52
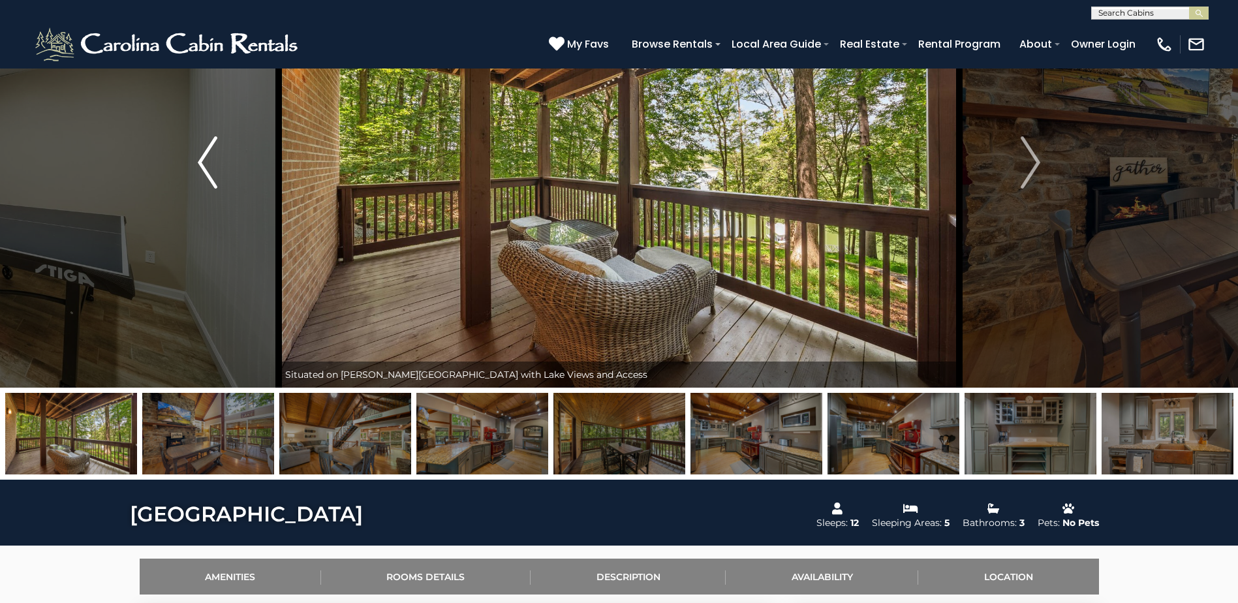
click at [205, 162] on img "Previous" at bounding box center [208, 162] width 20 height 52
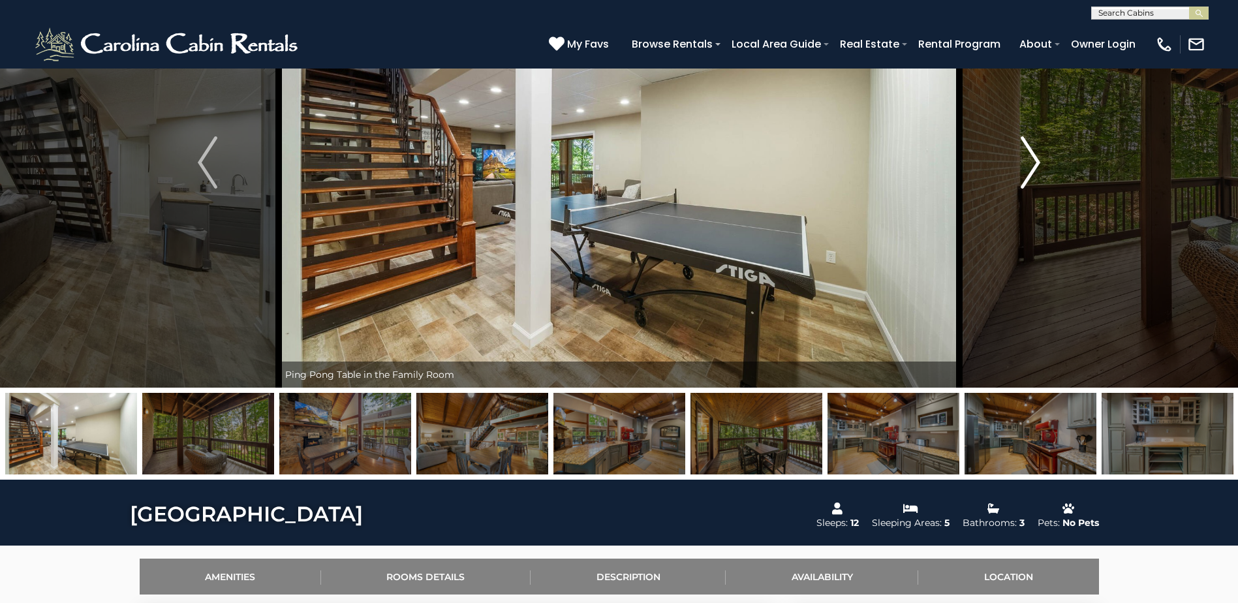
click at [1030, 164] on img "Next" at bounding box center [1030, 162] width 20 height 52
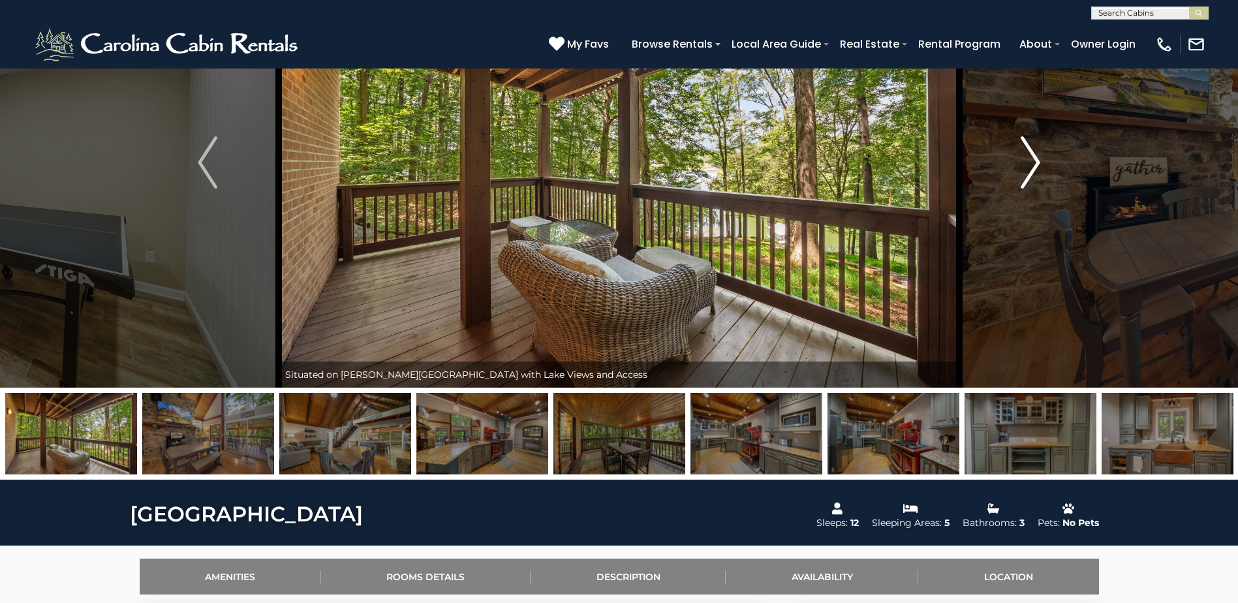
click at [1022, 164] on img "Next" at bounding box center [1030, 162] width 20 height 52
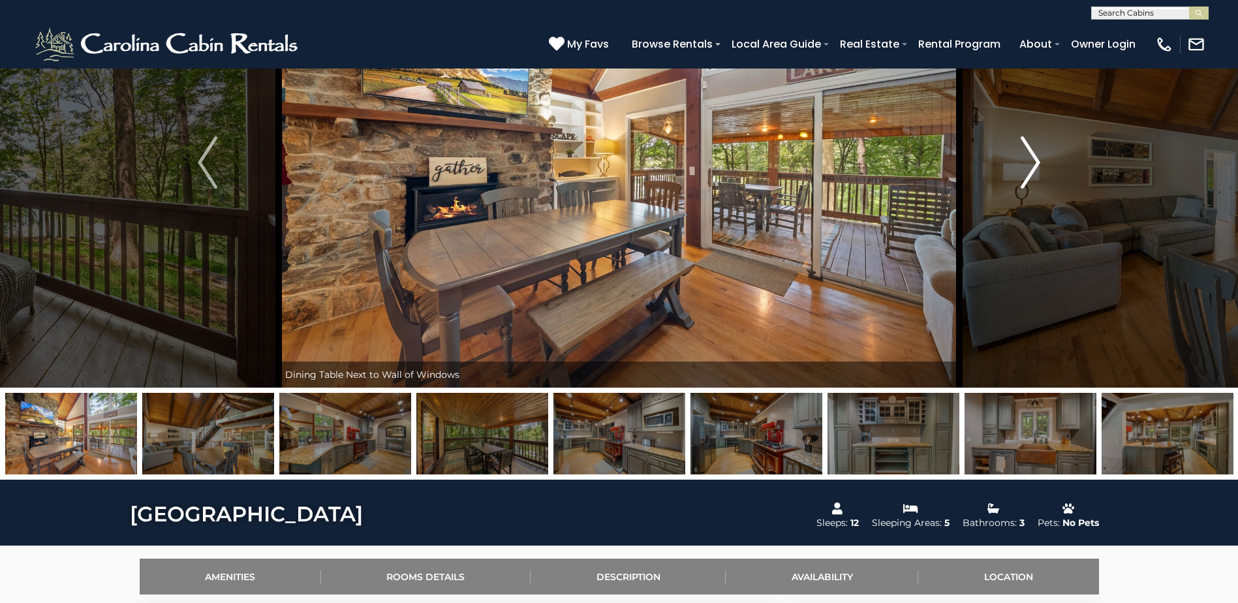
click at [1035, 167] on img "Next" at bounding box center [1030, 162] width 20 height 52
